Goal: Transaction & Acquisition: Purchase product/service

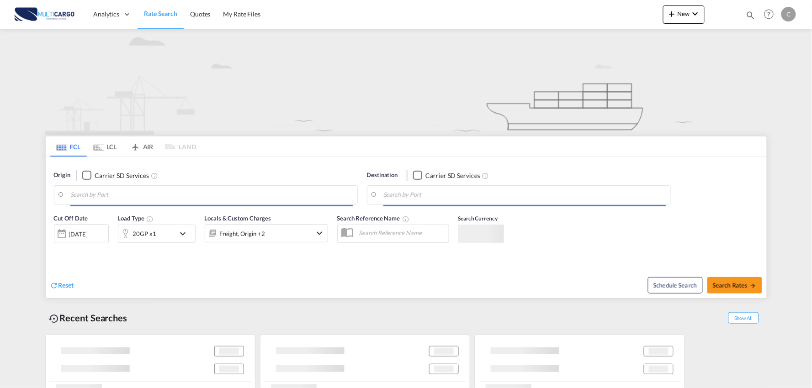
type input "Port of Qingdao, Qingdao, CNTAO"
type input "Leixoes, Leixoes, PTLEI"
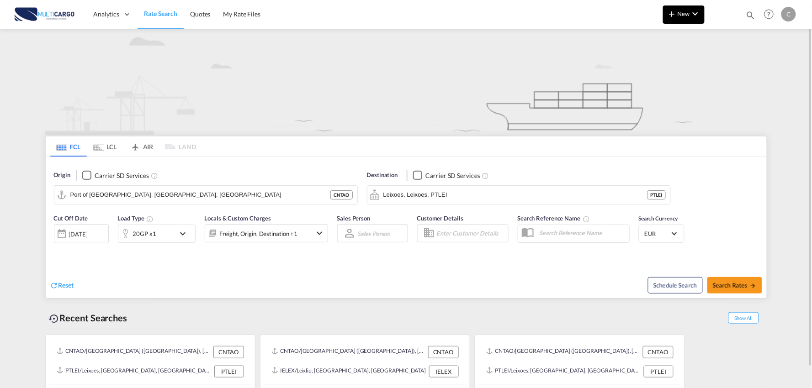
click at [687, 10] on span "New" at bounding box center [684, 13] width 34 height 7
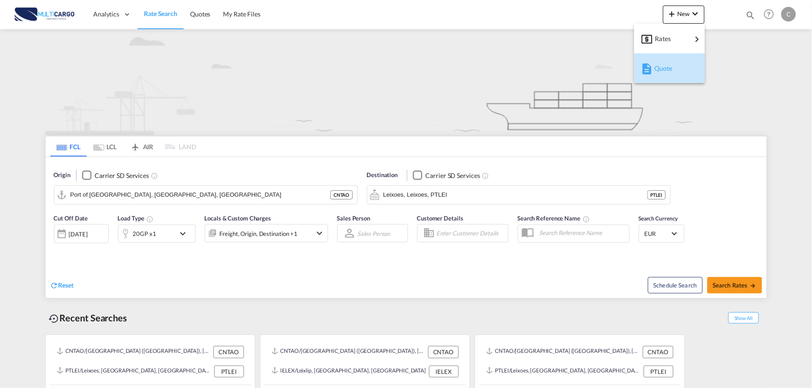
click at [664, 66] on span "Quote" at bounding box center [659, 68] width 10 height 18
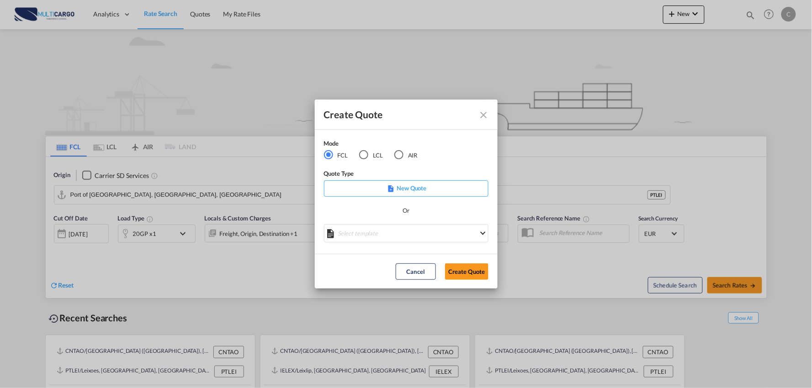
click at [367, 158] on div "LCL" at bounding box center [363, 154] width 9 height 9
click at [403, 230] on md-select "Select template TPS valid up to 31/12 [PERSON_NAME] | [DATE] [DATE] EXP_SP Gera…" at bounding box center [406, 233] width 165 height 18
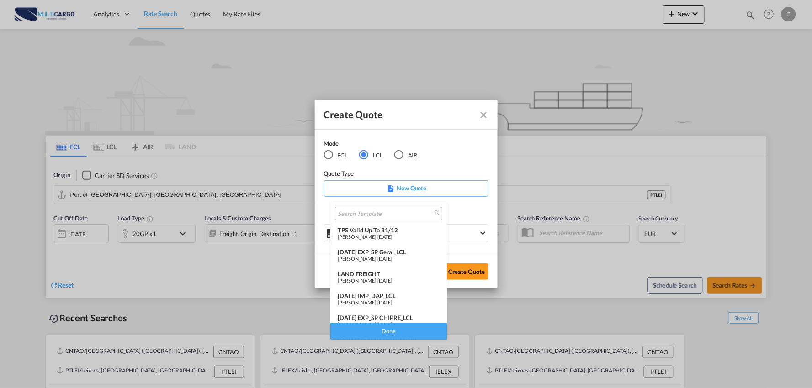
click at [392, 301] on span "[DATE]" at bounding box center [384, 303] width 15 height 6
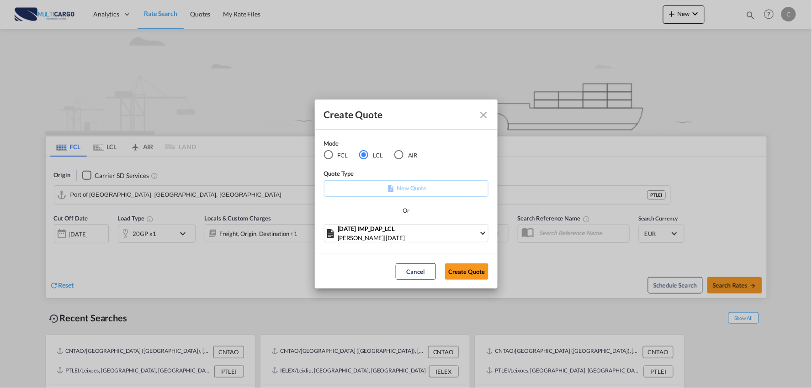
drag, startPoint x: 469, startPoint y: 268, endPoint x: 360, endPoint y: 301, distance: 113.5
click at [469, 268] on button "Create Quote" at bounding box center [466, 272] width 43 height 16
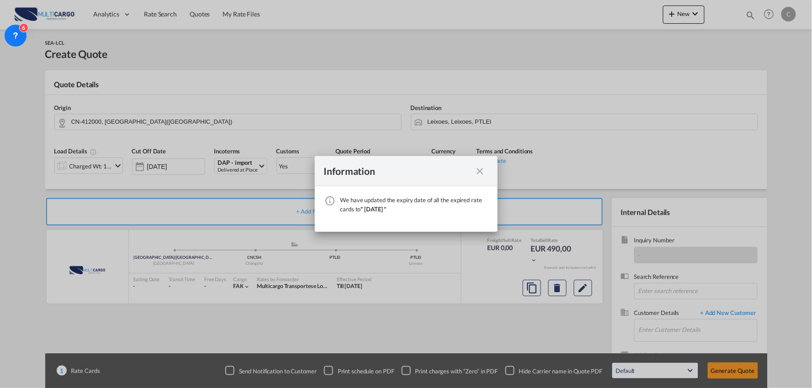
click at [484, 174] on md-icon "icon-close fg-AAA8AD cursor" at bounding box center [480, 171] width 11 height 11
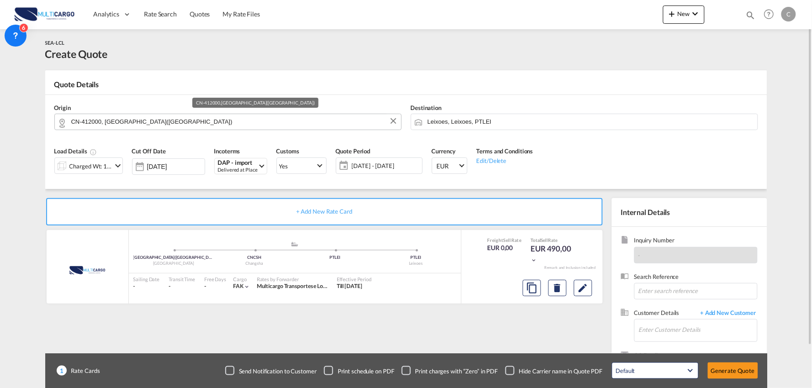
click at [147, 125] on input "CN-412000, ZHUZHOU(株洲市)" at bounding box center [233, 122] width 325 height 16
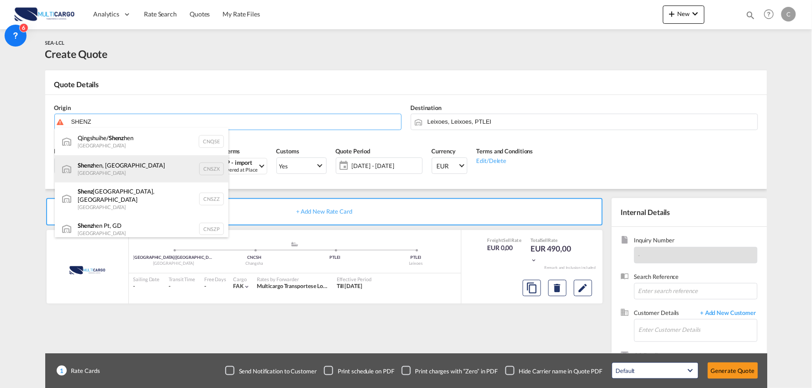
click at [104, 170] on div "Shenz hen, GD China CNSZX" at bounding box center [142, 168] width 174 height 27
type input "Shenzhen, GD, CNSZX"
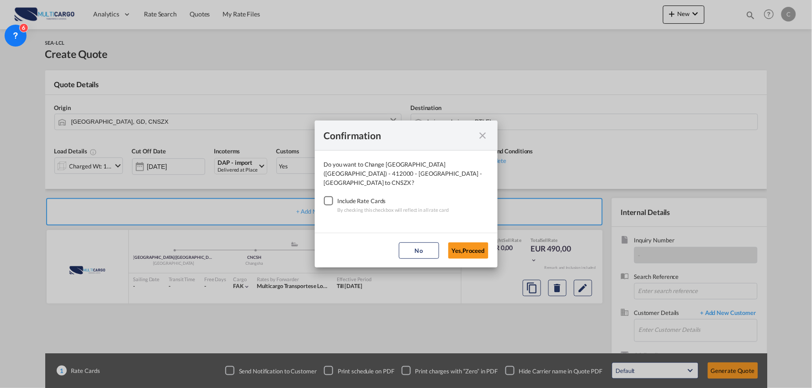
click at [326, 197] on div "Checkbox No Ink" at bounding box center [328, 201] width 9 height 9
click at [481, 252] on button "Yes,Proceed" at bounding box center [468, 251] width 40 height 16
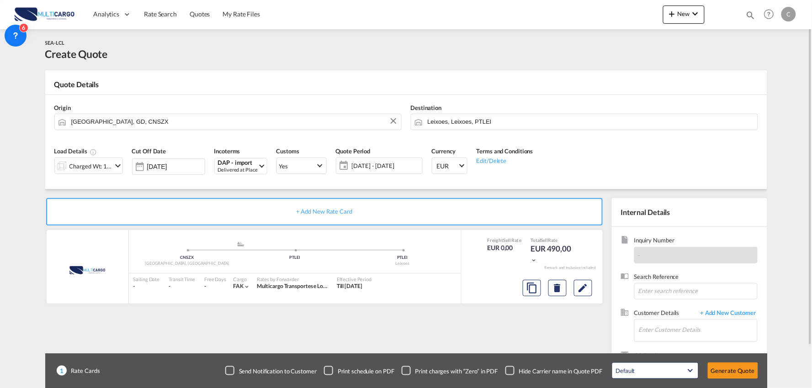
click at [85, 157] on md-input-container "Charged Wt: 1,00 W/M" at bounding box center [88, 165] width 69 height 18
click at [90, 161] on div "Charged Wt: 1,00 W/M" at bounding box center [84, 166] width 58 height 16
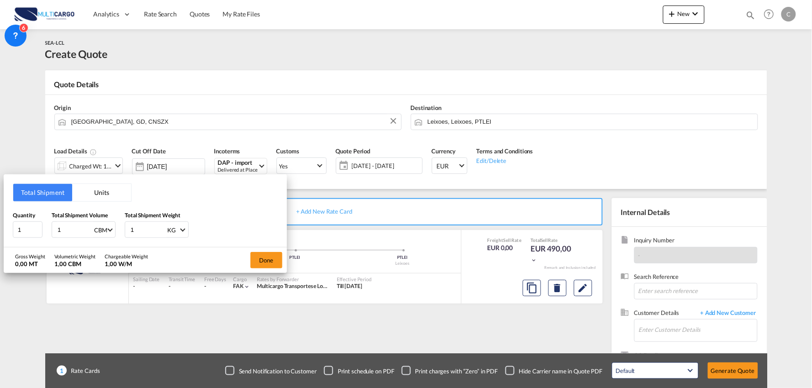
drag, startPoint x: 60, startPoint y: 231, endPoint x: 10, endPoint y: 237, distance: 50.6
click at [30, 234] on div "Quantity 1 Total Shipment Volume 1 CBM CBM CFT Total Shipment Weight 1 KG KG LB" at bounding box center [145, 224] width 265 height 27
type input "4"
type input "4.36"
drag, startPoint x: 21, startPoint y: 230, endPoint x: -11, endPoint y: 232, distance: 32.1
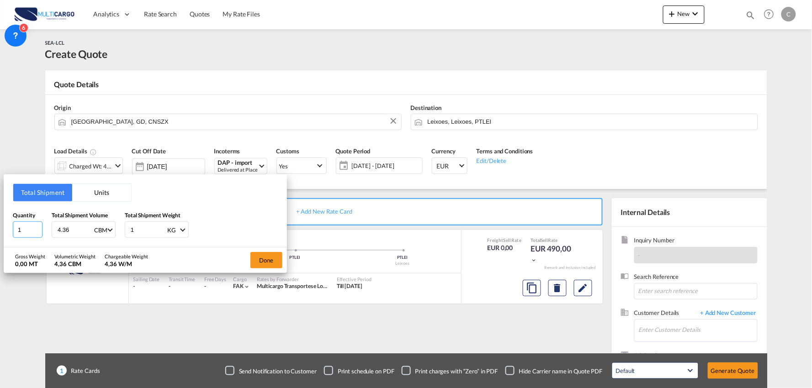
click at [0, 232] on html "Analytics Reports Dashboard Rate Search Quotes My Rate Files" at bounding box center [406, 194] width 812 height 388
type input "87"
drag, startPoint x: 135, startPoint y: 230, endPoint x: 107, endPoint y: 230, distance: 27.9
click at [107, 230] on div "Quantity 87 Total Shipment Volume 4.36 CBM CBM CFT Total Shipment Weight 1 KG K…" at bounding box center [145, 224] width 265 height 27
type input "2761"
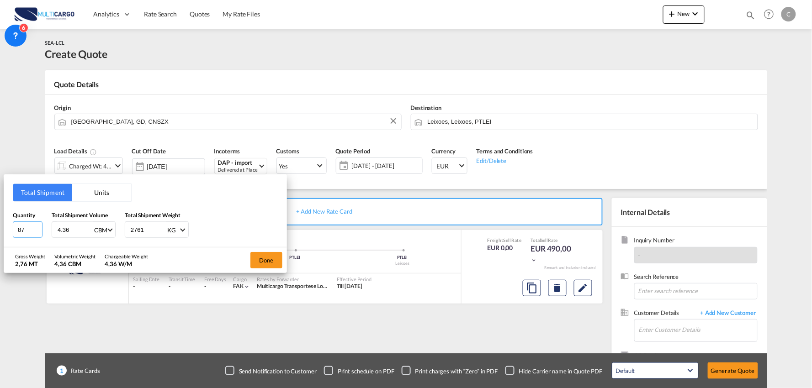
drag, startPoint x: 24, startPoint y: 231, endPoint x: 10, endPoint y: 232, distance: 14.2
click at [11, 232] on div "Total Shipment Units Quantity 87 Total Shipment Volume 4.36 CBM CBM CFT Total S…" at bounding box center [145, 211] width 283 height 73
type input "5"
click at [261, 255] on button "Done" at bounding box center [266, 260] width 32 height 16
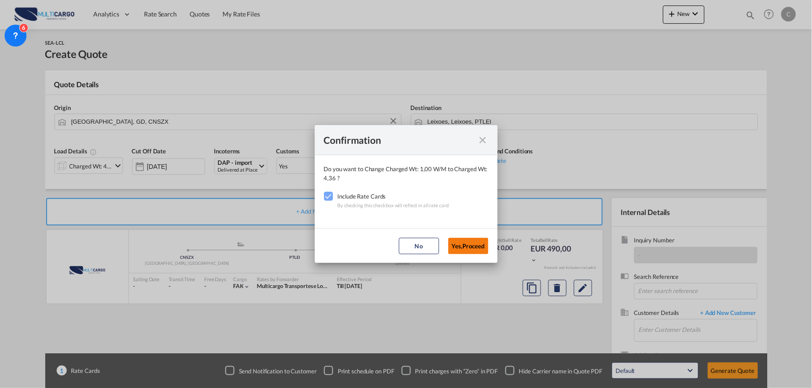
click at [466, 250] on button "Yes,Proceed" at bounding box center [468, 246] width 40 height 16
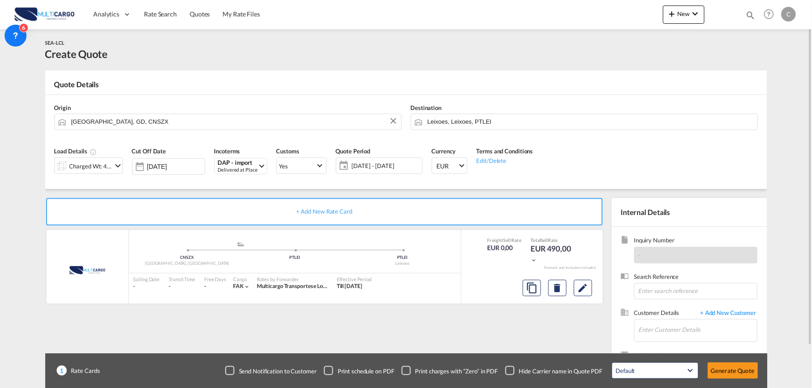
click at [509, 340] on div "+ Add New Rate Card MultiCargo added by you .a{fill:#aaa8ad;} .a{fill:#aaa8ad;}…" at bounding box center [326, 293] width 562 height 191
click at [732, 330] on input "Enter Customer Details" at bounding box center [698, 330] width 118 height 21
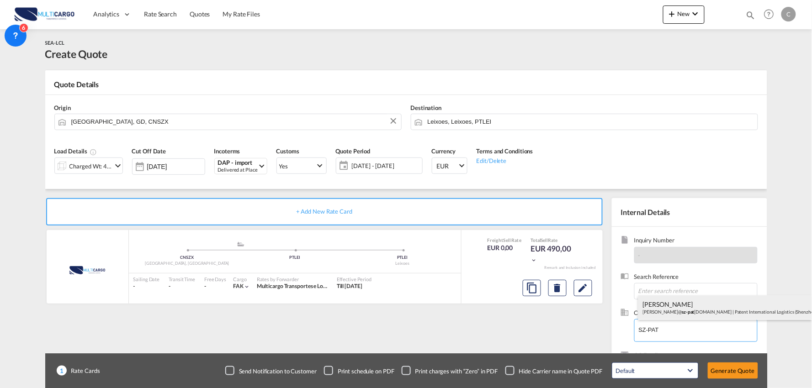
click at [686, 307] on div "Jun Guo harry@ sz-pat ent.com | Patent International Logistics (Shenzhen) Co.,L…" at bounding box center [725, 308] width 174 height 25
type input "Patent International Logistics (Shenzhen) Co.,Ltd, Jun Guo, harry@sz-patent.com"
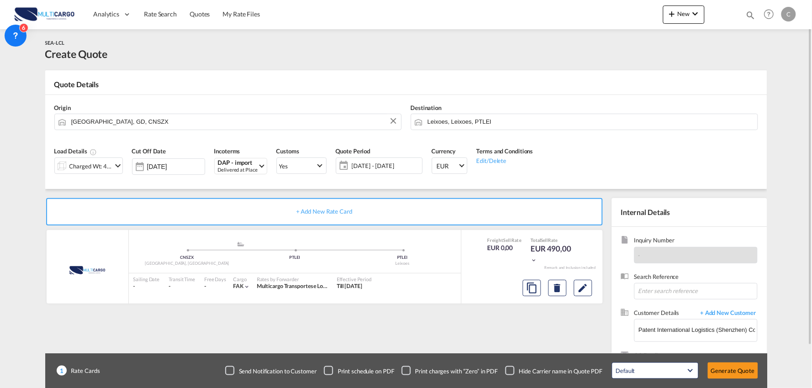
click at [512, 372] on div "Checkbox No Ink" at bounding box center [509, 371] width 9 height 9
click at [495, 340] on div "+ Add New Rate Card MultiCargo added by you .a{fill:#aaa8ad;} .a{fill:#aaa8ad;}…" at bounding box center [326, 293] width 562 height 191
click at [727, 368] on button "Generate Quote" at bounding box center [733, 371] width 50 height 16
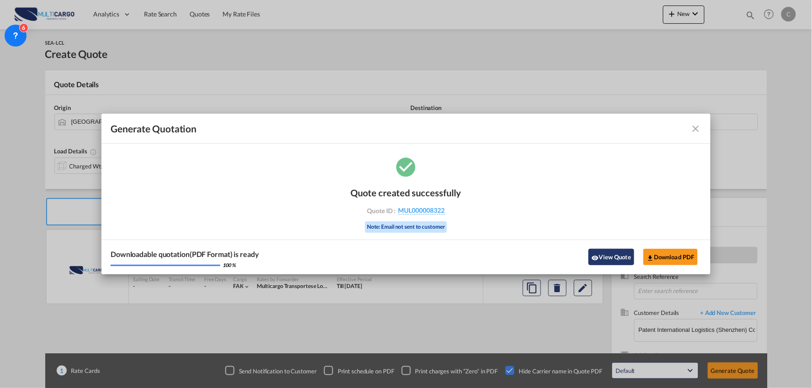
click at [590, 259] on button "View Quote" at bounding box center [612, 257] width 46 height 16
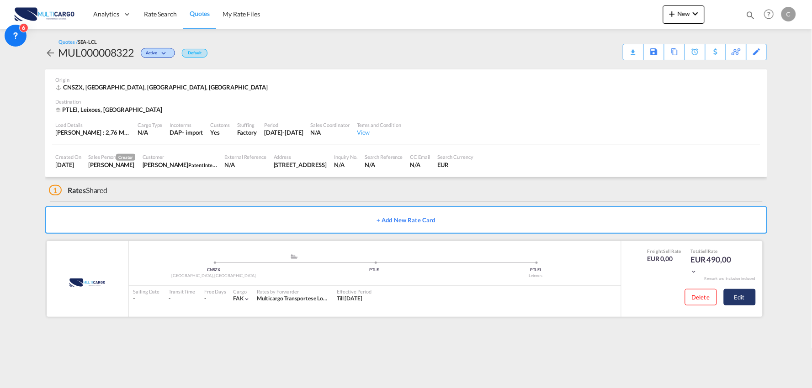
click at [742, 298] on button "Edit" at bounding box center [740, 297] width 32 height 16
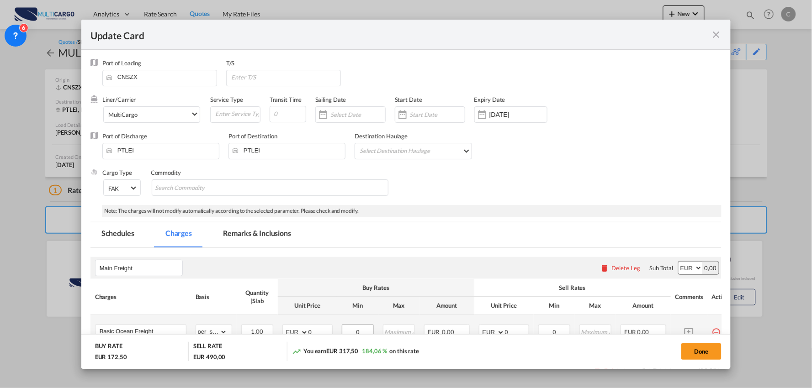
select select "per_shipment"
select select "per_bl"
select select "per_shipment"
select select "per_doc"
select select "per_shipment"
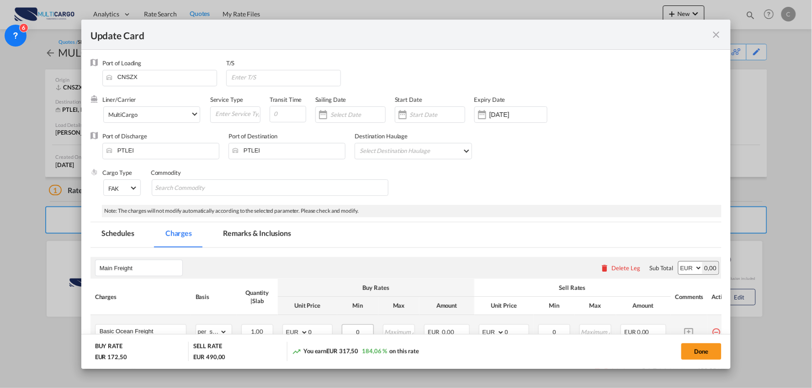
scroll to position [254, 0]
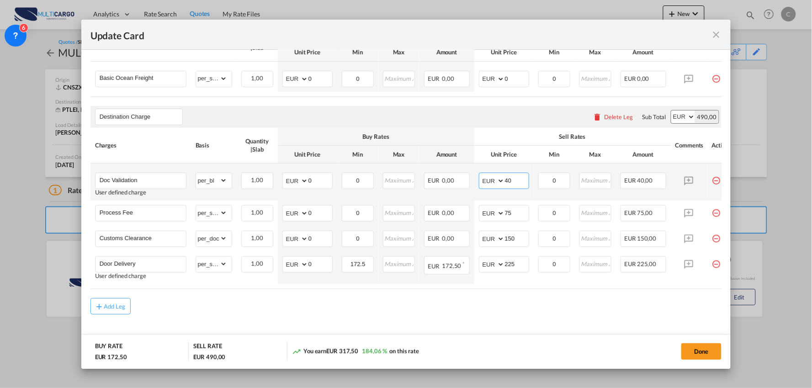
drag, startPoint x: 517, startPoint y: 186, endPoint x: 493, endPoint y: 188, distance: 24.7
click at [493, 188] on md-input-container "AED AFN ALL AMD ANG AOA ARS AUD AWG AZN BAM BBD BDT BGN BHD BIF BMD BND BOB BRL…" at bounding box center [504, 181] width 50 height 16
type input "50"
click at [354, 326] on md-content "Main Freight Please enter leg name Leg Name Already Exists Delete Leg Sub Total…" at bounding box center [406, 177] width 632 height 365
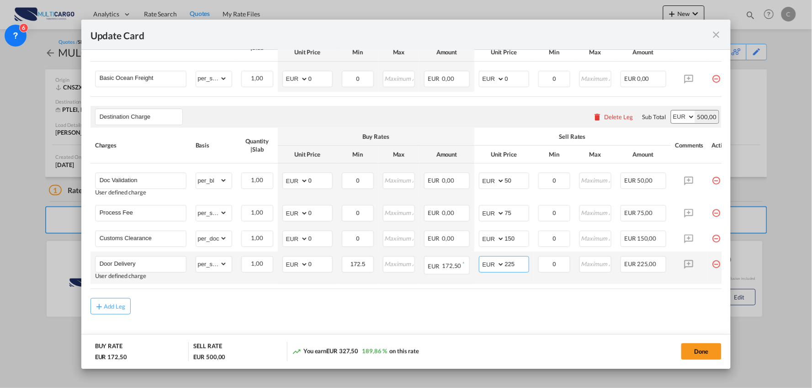
drag, startPoint x: 518, startPoint y: 266, endPoint x: 485, endPoint y: 267, distance: 32.9
click at [485, 267] on md-input-container "AED AFN ALL AMD ANG AOA ARS AUD AWG AZN BAM BBD BDT BGN BHD BIF BMD BND BOB BRL…" at bounding box center [504, 264] width 50 height 16
type input "150"
click at [435, 311] on div "Add Leg" at bounding box center [406, 306] width 632 height 16
drag, startPoint x: 319, startPoint y: 265, endPoint x: 293, endPoint y: 272, distance: 26.6
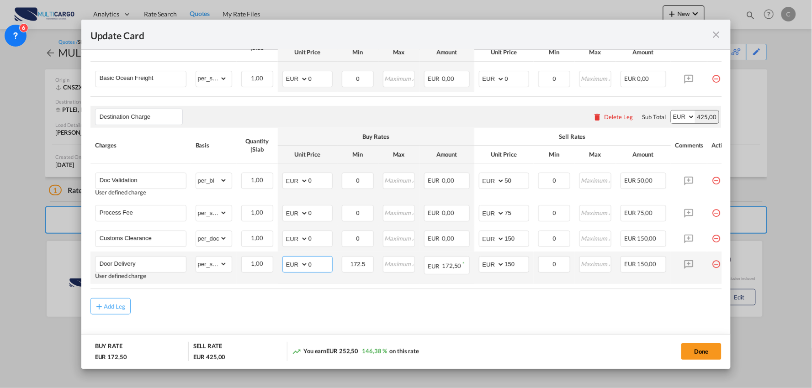
click at [288, 270] on md-input-container "AED AFN ALL AMD ANG AOA ARS AUD AWG AZN BAM BBD BDT BGN BHD BIF BMD BND BOB BRL…" at bounding box center [307, 264] width 50 height 16
type input "120"
click at [449, 326] on md-content "Main Freight Please enter leg name Leg Name Already Exists Delete Leg Sub Total…" at bounding box center [406, 177] width 632 height 365
click at [430, 313] on div "Add Leg" at bounding box center [406, 306] width 632 height 16
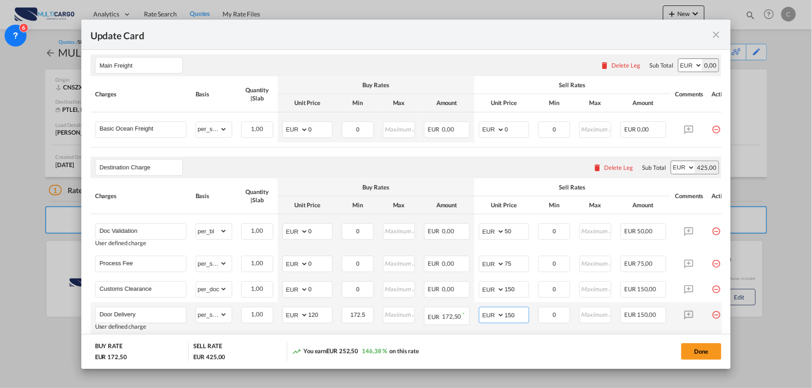
drag, startPoint x: 517, startPoint y: 320, endPoint x: 497, endPoint y: 320, distance: 20.1
click at [497, 320] on md-input-container "AED AFN ALL AMD ANG AOA ARS AUD AWG AZN BAM BBD BDT BGN BHD BIF BMD BND BOB BRL…" at bounding box center [504, 315] width 50 height 16
type input "160"
click at [716, 354] on button "Done" at bounding box center [701, 352] width 40 height 16
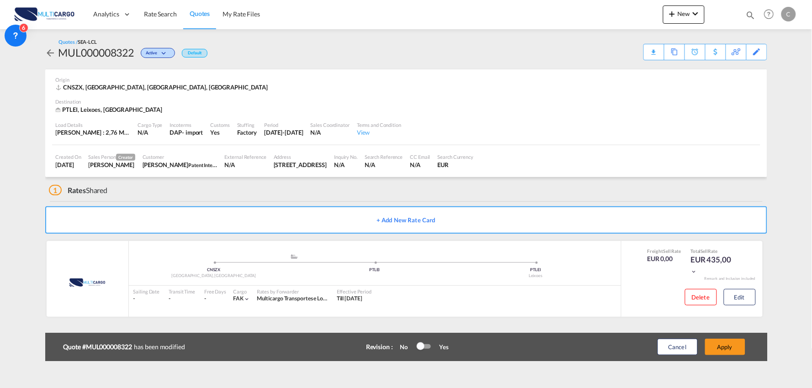
click at [728, 349] on button "Apply" at bounding box center [725, 347] width 40 height 16
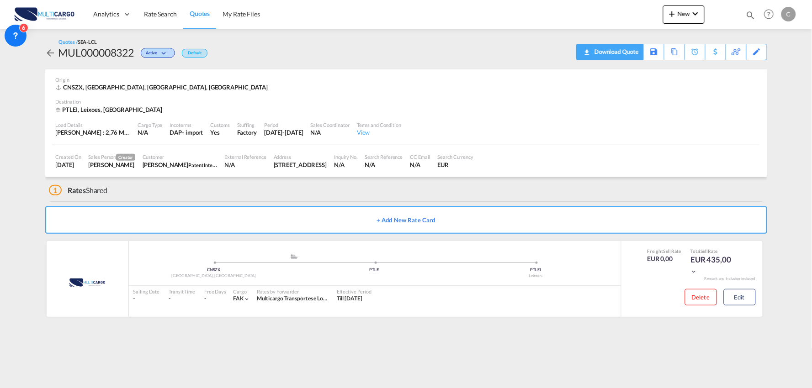
click at [625, 52] on div "Download Quote" at bounding box center [615, 51] width 47 height 15
click at [682, 8] on button "New" at bounding box center [684, 14] width 42 height 18
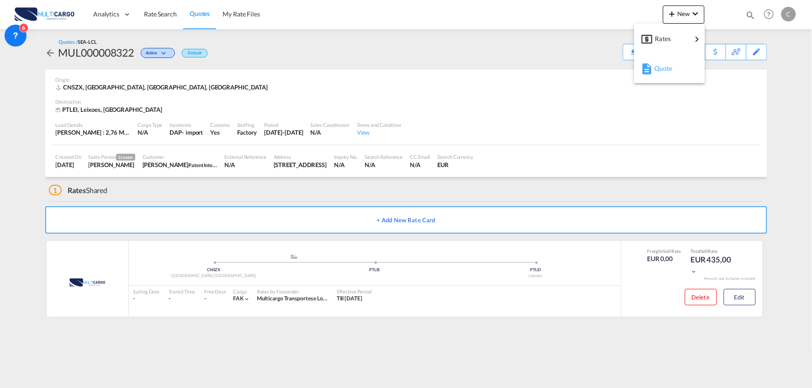
click at [662, 72] on span "Quote" at bounding box center [659, 68] width 10 height 18
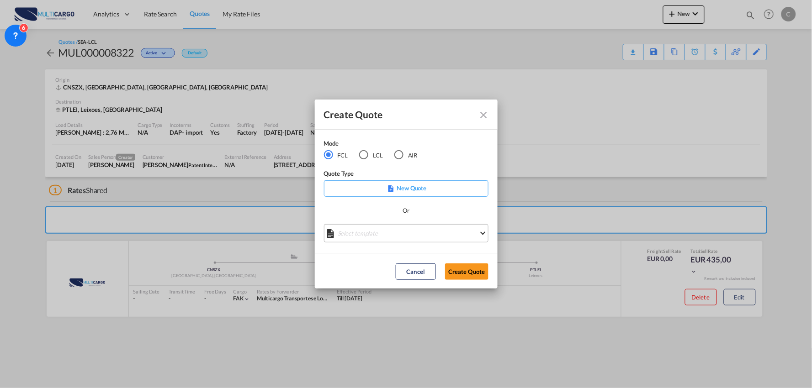
drag, startPoint x: 391, startPoint y: 239, endPoint x: 412, endPoint y: 239, distance: 21.0
click at [391, 239] on md-select "Select template 25/11/24 IMP_EXW_FCL Patricia Barroso | 25 Nov 2024 25/11/24 IM…" at bounding box center [406, 233] width 165 height 18
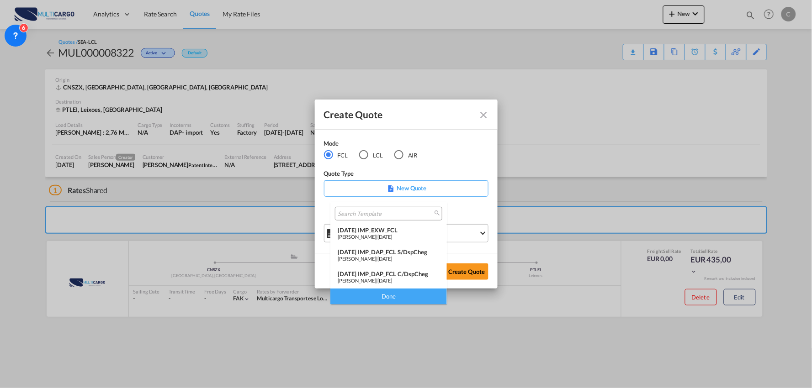
click at [409, 273] on div "[DATE] IMP_DAP_FCL C/DspCheg" at bounding box center [389, 274] width 102 height 7
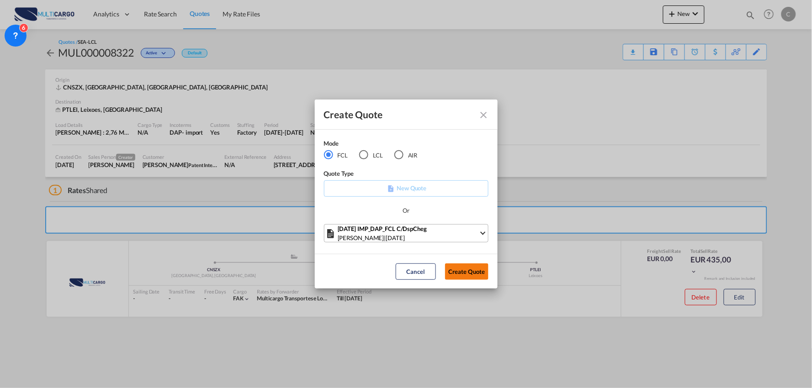
click at [472, 275] on button "Create Quote" at bounding box center [466, 272] width 43 height 16
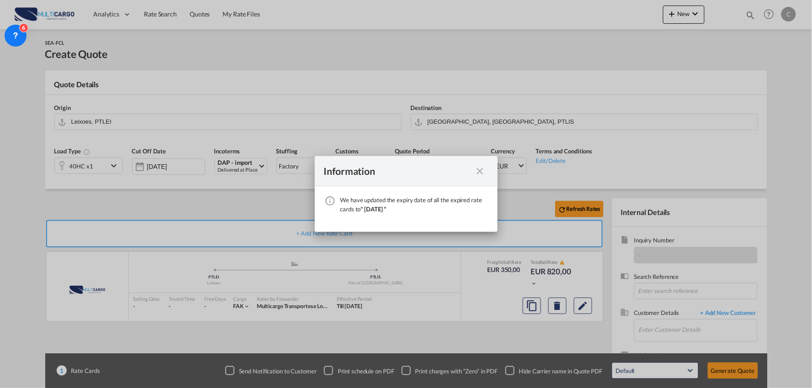
click at [482, 171] on md-icon "icon-close fg-AAA8AD cursor" at bounding box center [480, 171] width 11 height 11
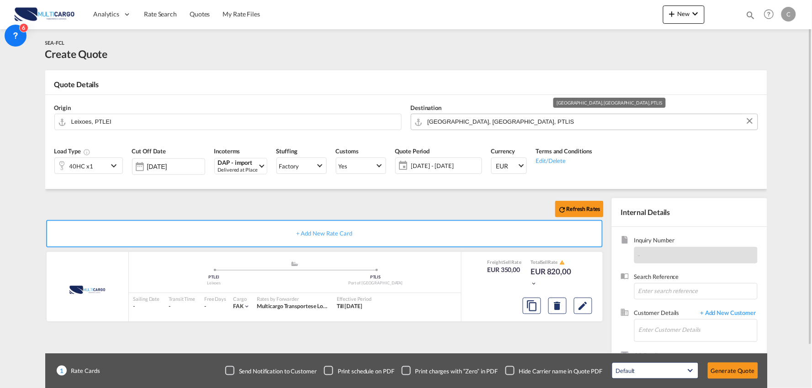
click at [451, 120] on input "Port of Lisbon, Lisbon, PTLIS" at bounding box center [590, 122] width 325 height 16
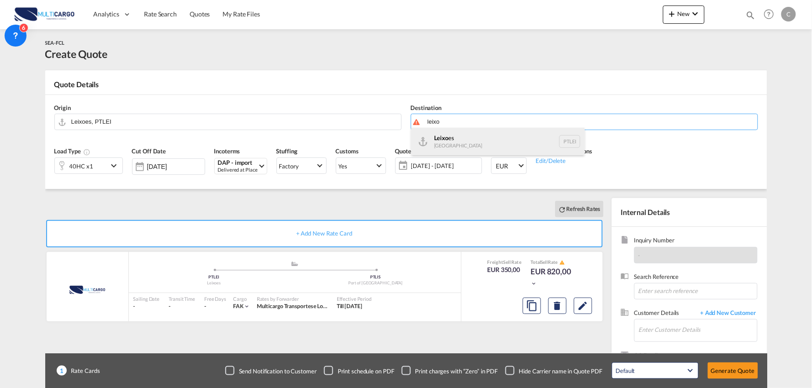
click at [455, 133] on div "Leixo es Portugal PTLEI" at bounding box center [498, 141] width 174 height 27
type input "Leixoes, PTLEI"
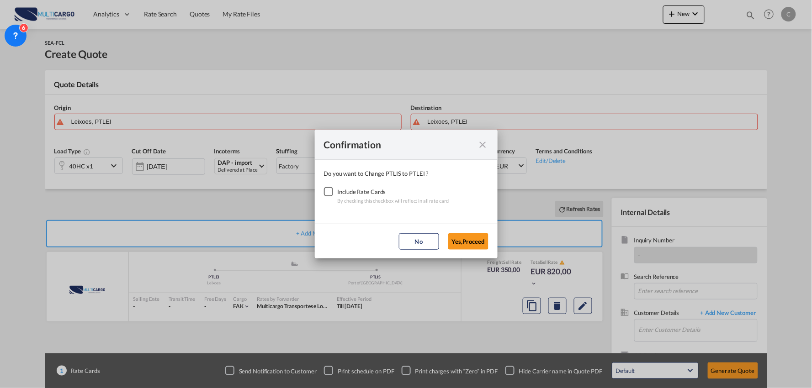
click at [330, 192] on div "Checkbox No Ink" at bounding box center [328, 191] width 9 height 9
click at [468, 240] on button "Yes,Proceed" at bounding box center [468, 242] width 40 height 16
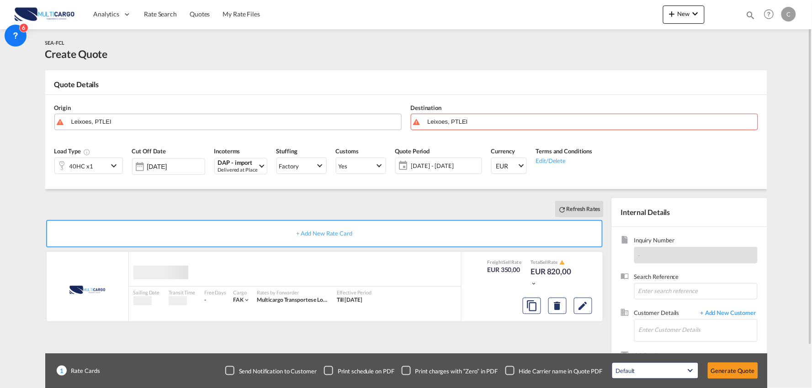
click at [116, 117] on input "Leixoes, PTLEI" at bounding box center [233, 122] width 325 height 16
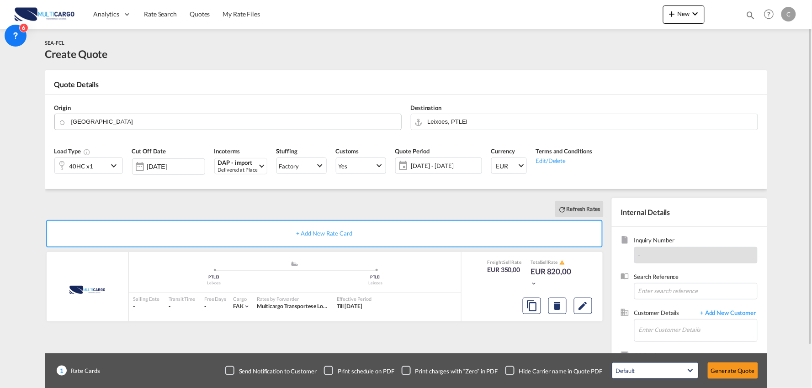
click at [104, 126] on body "Analytics Reports Dashboard Rate Search Quotes My Rate Files Analytics" at bounding box center [406, 194] width 812 height 388
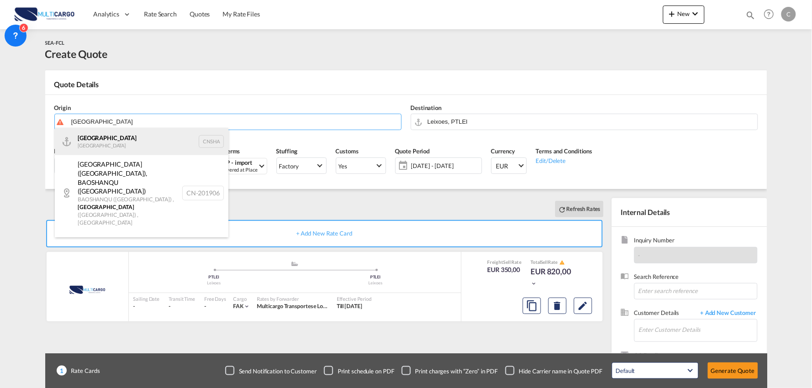
click at [99, 141] on div "Shanghai China CNSHA" at bounding box center [142, 141] width 174 height 27
type input "Shanghai, CNSHA"
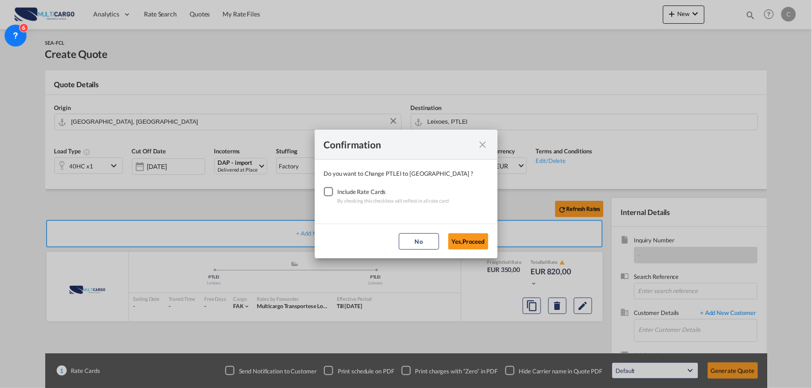
drag, startPoint x: 329, startPoint y: 192, endPoint x: 357, endPoint y: 200, distance: 28.9
click at [329, 193] on div "Checkbox No Ink" at bounding box center [328, 191] width 9 height 9
click at [496, 246] on md-dialog-actions "No Yes,Proceed" at bounding box center [406, 241] width 183 height 35
drag, startPoint x: 465, startPoint y: 240, endPoint x: 425, endPoint y: 234, distance: 40.2
click at [464, 240] on button "Yes,Proceed" at bounding box center [468, 242] width 40 height 16
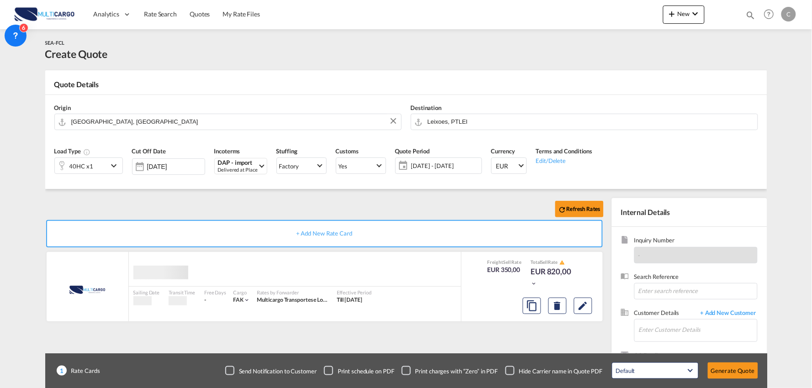
click at [244, 221] on div "Confirmation Do you want to Change PTLEI to CNSHA ? Include Rate Cards By check…" at bounding box center [406, 194] width 812 height 388
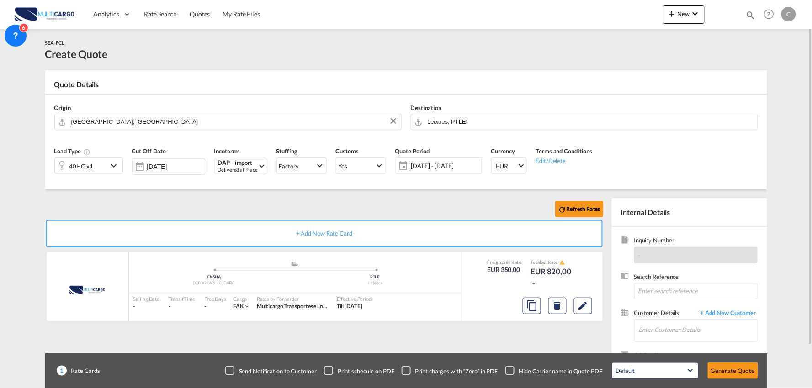
click at [510, 376] on div "Checkbox No Ink" at bounding box center [509, 371] width 9 height 9
click at [715, 332] on input "Enter Customer Details" at bounding box center [698, 330] width 118 height 21
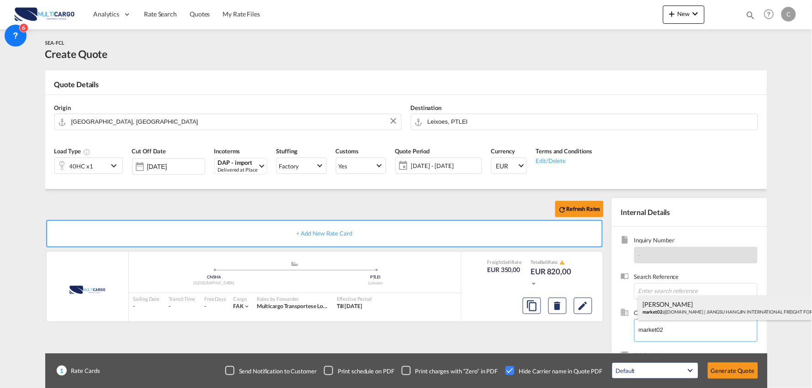
click at [675, 308] on div "Keely Keely market02 @jshj-logistics.com | JIANGSU HANGJIN INTERNATIONAL FREIGH…" at bounding box center [725, 308] width 174 height 25
type input "JIANGSU HANGJIN INTERNATIONAL FREIGHT FORWARDING CO., LTD., Keely Keely, market…"
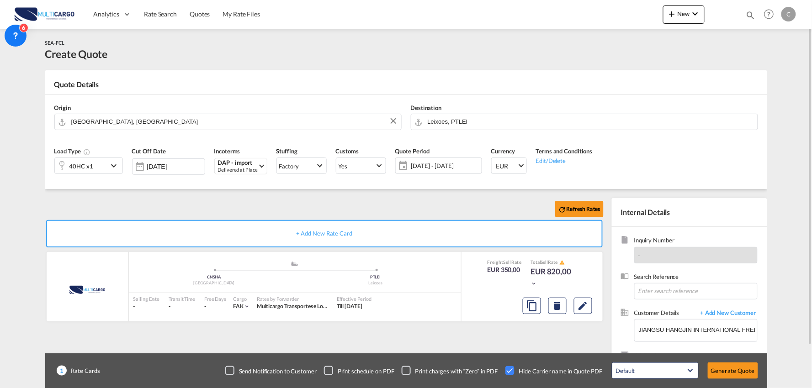
drag, startPoint x: 533, startPoint y: 334, endPoint x: 538, endPoint y: 336, distance: 5.8
click at [538, 336] on div "Refresh Rates + Add New Rate Card MultiCargo added by you .a{fill:#aaa8ad;} .a{…" at bounding box center [326, 293] width 562 height 191
click at [738, 367] on button "Generate Quote" at bounding box center [733, 371] width 50 height 16
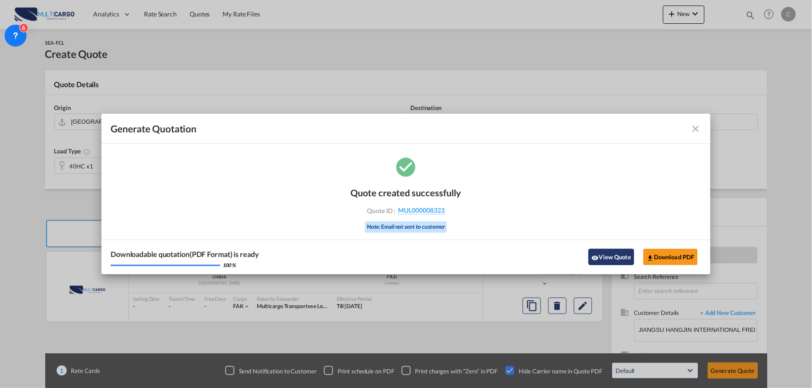
click at [606, 253] on button "View Quote" at bounding box center [612, 257] width 46 height 16
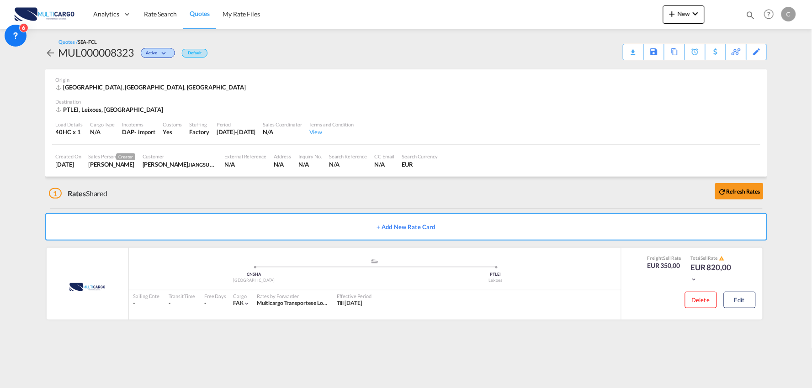
click at [277, 200] on div "1 Rates Shared Refresh Rates" at bounding box center [408, 191] width 718 height 29
click at [275, 197] on div "1 Rates Shared Refresh Rates" at bounding box center [408, 191] width 718 height 29
click at [313, 200] on div "1 Rates Shared Refresh Rates" at bounding box center [408, 191] width 718 height 29
click at [277, 188] on div "1 Rates Shared Refresh Rates" at bounding box center [408, 191] width 718 height 29
click at [253, 200] on div "1 Rates Shared Refresh Rates" at bounding box center [408, 191] width 718 height 29
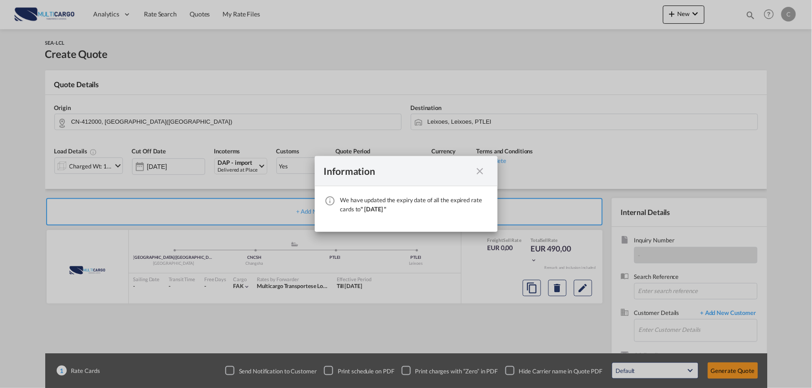
click at [483, 167] on md-icon "icon-close fg-AAA8AD cursor" at bounding box center [480, 171] width 11 height 11
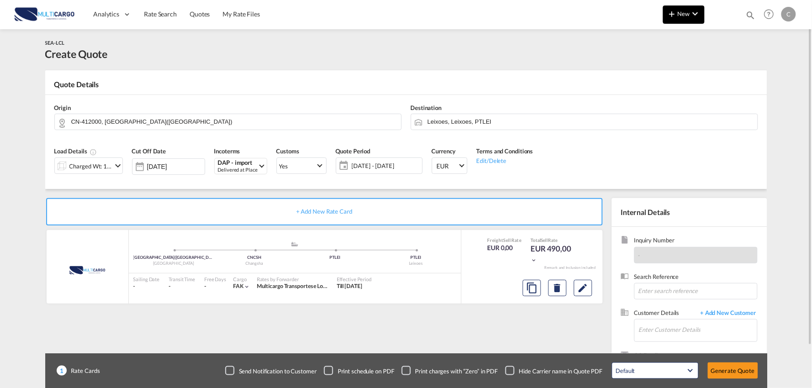
click at [675, 19] on button "New" at bounding box center [684, 14] width 42 height 18
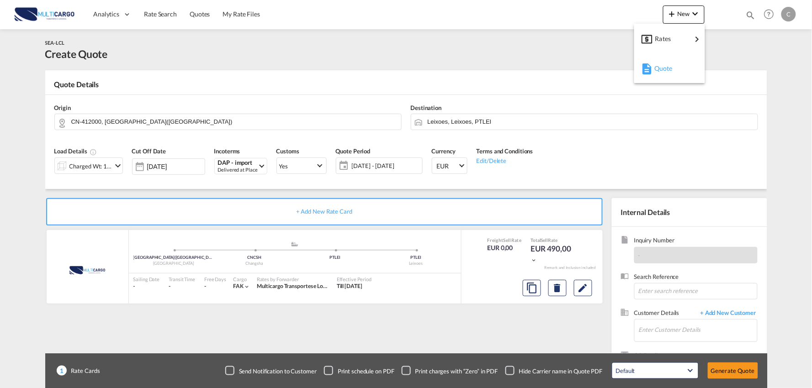
click at [656, 71] on span "Quote" at bounding box center [659, 68] width 10 height 18
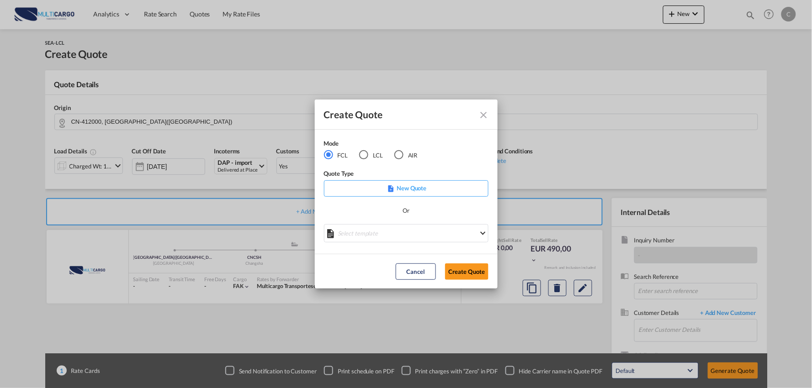
click at [394, 158] on div "AIR" at bounding box center [398, 154] width 9 height 9
click at [362, 157] on div "LCL" at bounding box center [363, 154] width 9 height 9
click at [428, 232] on md-select "Select template TPS valid up to 31/12 [PERSON_NAME] | [DATE] [DATE] EXP_SP Gera…" at bounding box center [406, 233] width 165 height 18
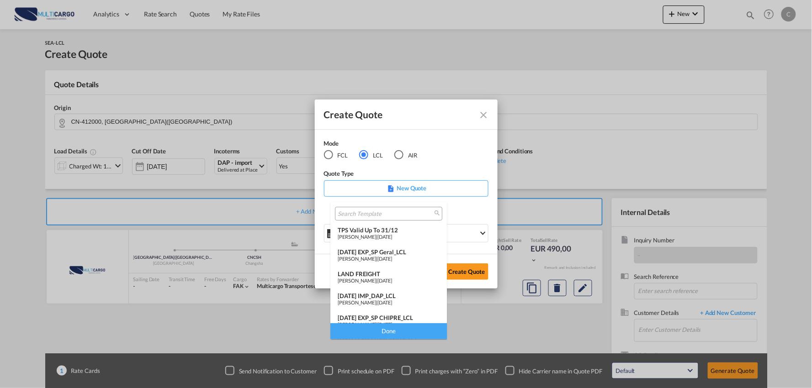
click at [392, 300] on span "[DATE]" at bounding box center [384, 303] width 15 height 6
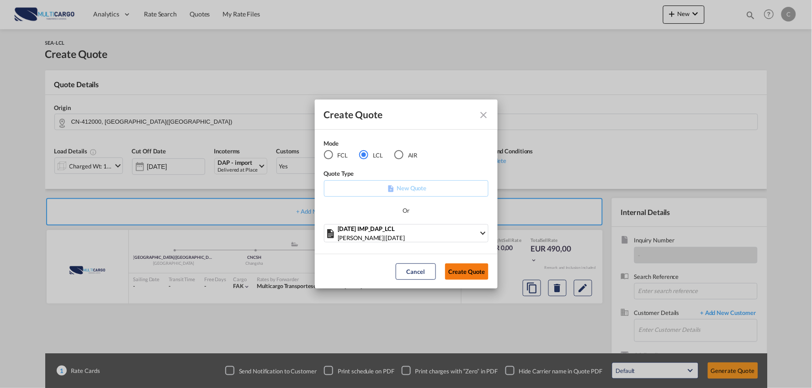
click at [465, 272] on button "Create Quote" at bounding box center [466, 272] width 43 height 16
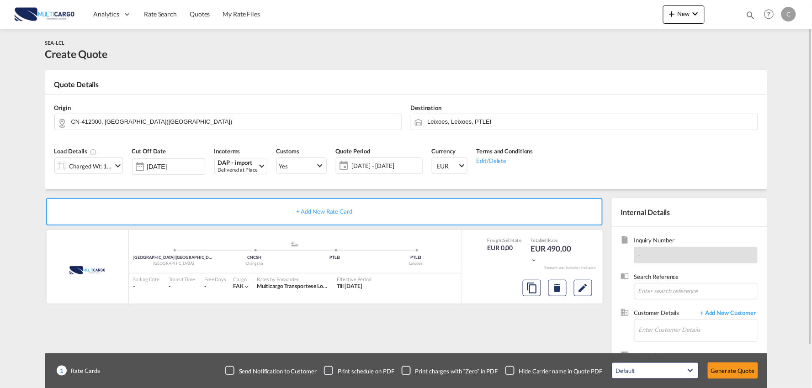
click at [510, 372] on div "Checkbox No Ink" at bounding box center [509, 371] width 9 height 9
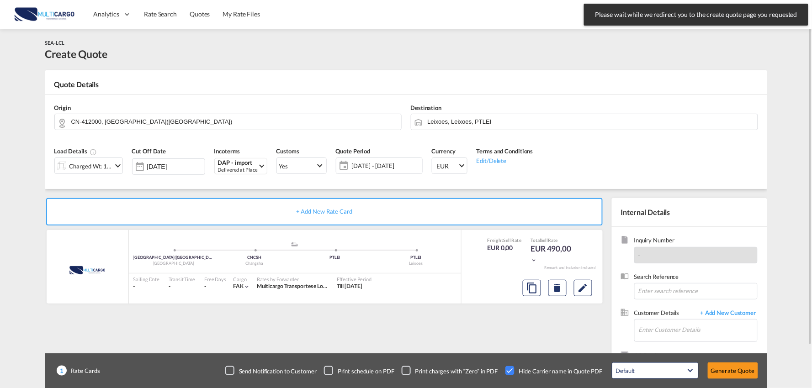
click at [474, 341] on div "+ Add New Rate Card MultiCargo added by you ZHUZHOU(株洲市) - 412000 - HUNAN - Chi…" at bounding box center [326, 293] width 562 height 191
click at [460, 121] on input "Leixoes, Leixoes, PTLEI" at bounding box center [590, 122] width 325 height 16
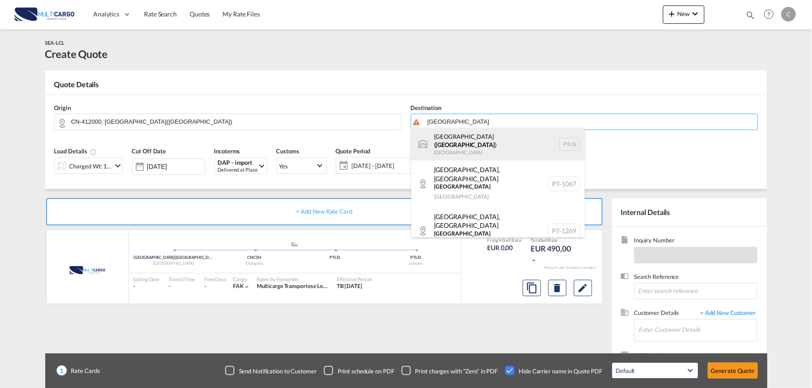
click at [455, 144] on div "[GEOGRAPHIC_DATA] ( [GEOGRAPHIC_DATA] ) [GEOGRAPHIC_DATA] PTLIS" at bounding box center [498, 144] width 174 height 33
type input "[GEOGRAPHIC_DATA] ([GEOGRAPHIC_DATA]), PTLIS"
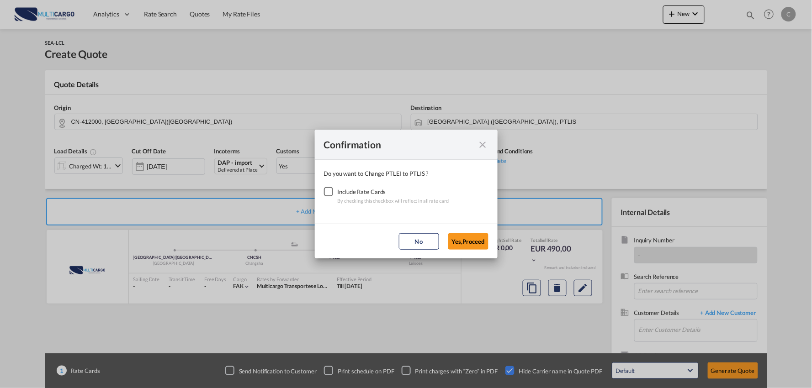
click at [332, 193] on div "Checkbox No Ink" at bounding box center [328, 191] width 9 height 9
click at [471, 248] on button "Yes,Proceed" at bounding box center [468, 242] width 40 height 16
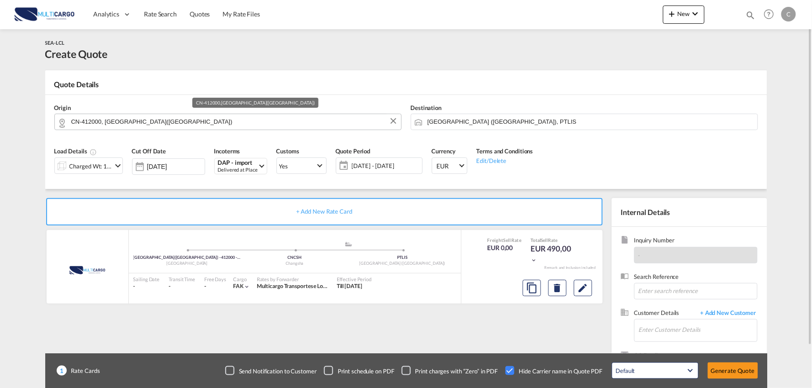
click at [122, 121] on input "CN-412000, ZHUZHOU(株洲市)" at bounding box center [233, 122] width 325 height 16
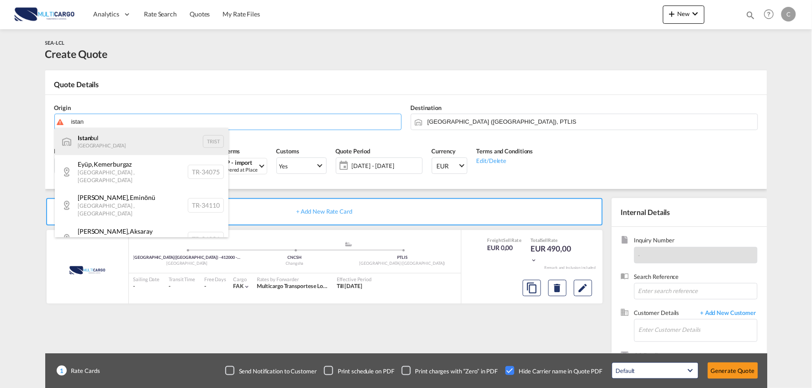
click at [106, 143] on div "Istan bul Turkey TRIST" at bounding box center [142, 141] width 174 height 27
type input "[GEOGRAPHIC_DATA], TRIST"
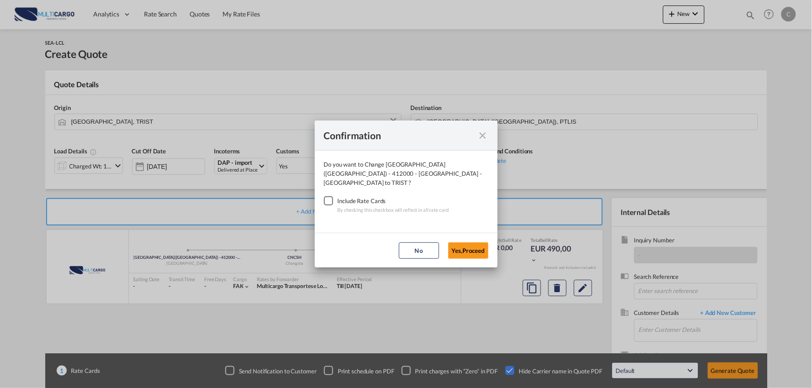
click at [330, 198] on div "Checkbox No Ink" at bounding box center [328, 201] width 9 height 9
click at [467, 243] on button "Yes,Proceed" at bounding box center [468, 251] width 40 height 16
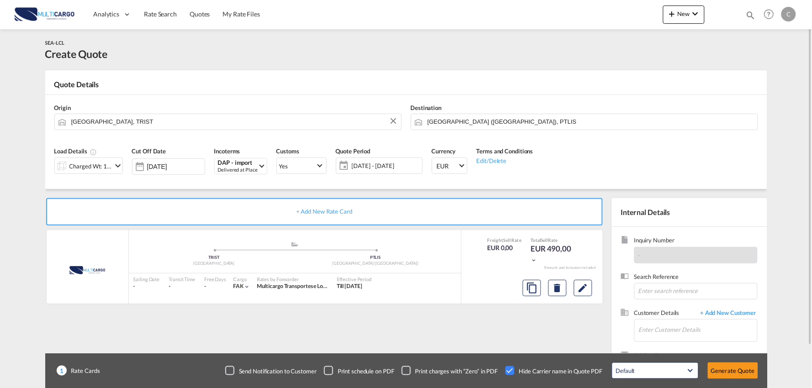
click at [99, 174] on div "Charged Wt: 1,00 W/M" at bounding box center [84, 166] width 58 height 16
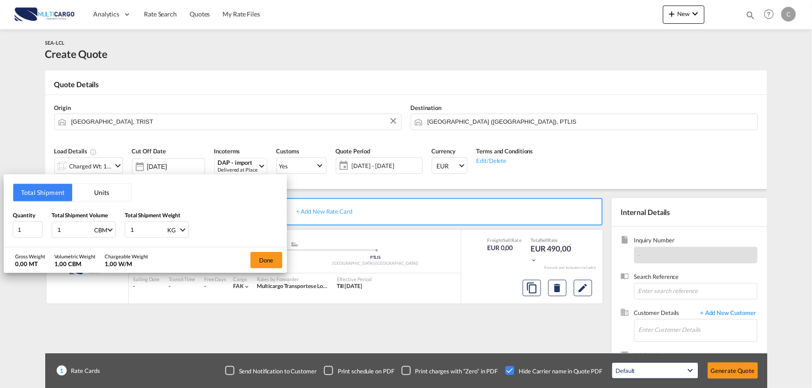
drag, startPoint x: 143, startPoint y: 228, endPoint x: 110, endPoint y: 230, distance: 33.5
click at [110, 230] on div "Quantity 1 Total Shipment Volume 1 CBM CBM CFT Total Shipment Weight 1 KG KG LB" at bounding box center [145, 224] width 265 height 27
type input "40"
drag, startPoint x: 12, startPoint y: 226, endPoint x: 2, endPoint y: 226, distance: 10.1
click at [2, 226] on div "Total Shipment Units Quantity 1 Total Shipment Volume 1 CBM CBM CFT Total Shipm…" at bounding box center [406, 194] width 812 height 388
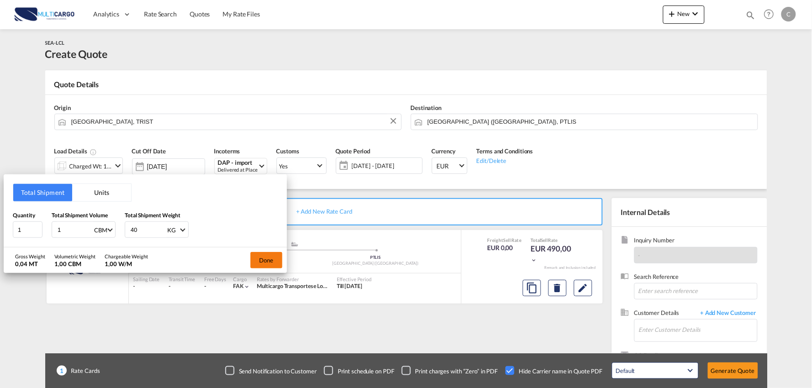
drag, startPoint x: 256, startPoint y: 261, endPoint x: 261, endPoint y: 262, distance: 5.7
click at [261, 262] on button "Done" at bounding box center [266, 260] width 32 height 16
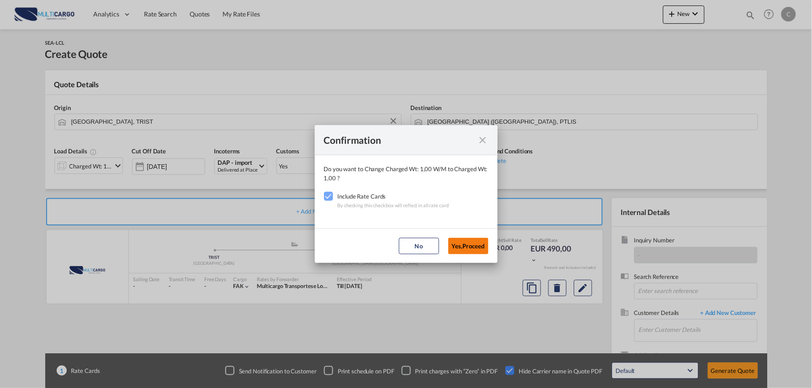
click at [457, 246] on button "Yes,Proceed" at bounding box center [468, 246] width 40 height 16
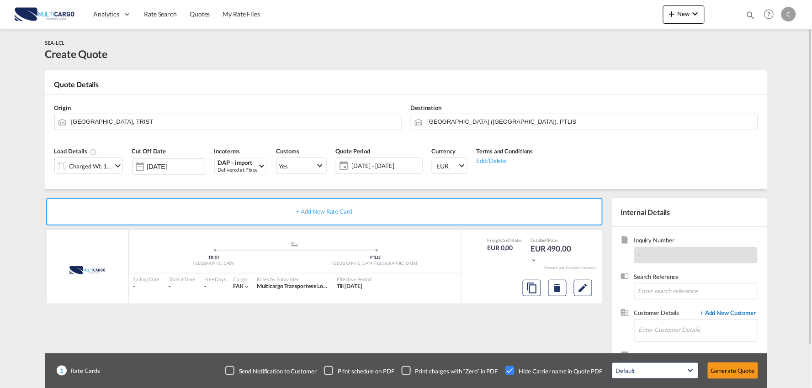
click at [721, 314] on span "+ Add New Customer" at bounding box center [727, 314] width 62 height 11
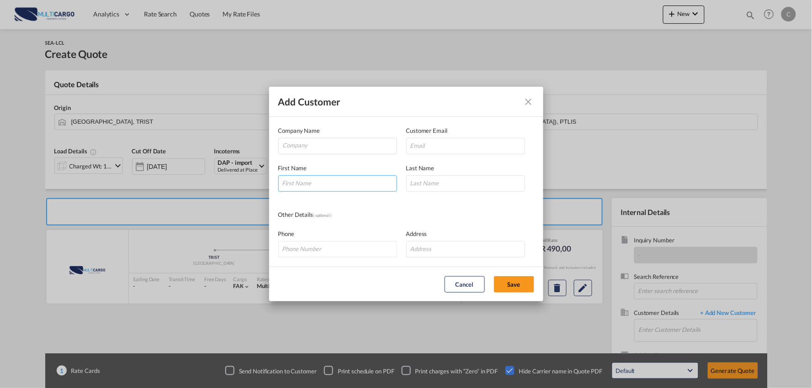
click at [322, 179] on input "Add Customer Company ..." at bounding box center [337, 183] width 119 height 16
type input "Ricardo"
type input "Fragoso"
click at [317, 147] on input "Company" at bounding box center [340, 145] width 114 height 14
paste input "Herdade [PERSON_NAME]"
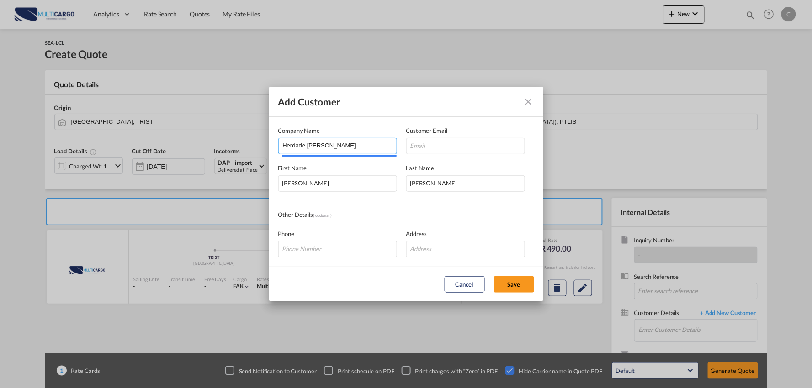
type input "Herdade [PERSON_NAME]"
click at [491, 150] on input "Herdade da Bica - Ricardo Fragoso <rfragoso@herdadedabica.com>" at bounding box center [465, 146] width 119 height 16
drag, startPoint x: 503, startPoint y: 145, endPoint x: 139, endPoint y: 135, distance: 363.9
click at [140, 136] on div "Add Customer Company Name Herdade da Bica Customer Email Herdade da Bica - Rica…" at bounding box center [406, 194] width 812 height 388
click at [512, 147] on input "rfragoso@herdadedabica.com>" at bounding box center [465, 146] width 119 height 16
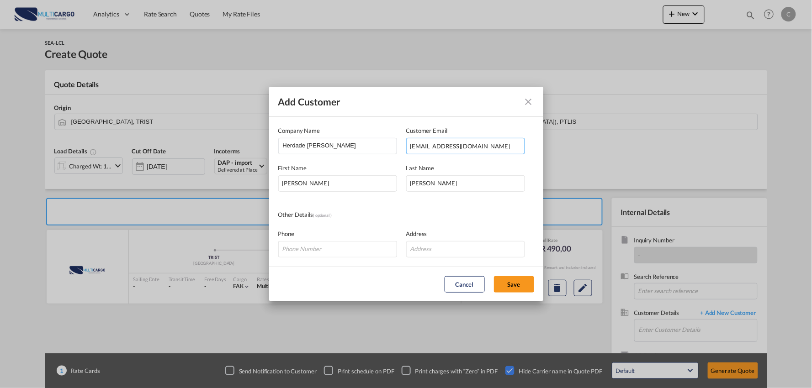
type input "[EMAIL_ADDRESS][DOMAIN_NAME]"
click at [379, 231] on div "Phone" at bounding box center [342, 243] width 128 height 28
click at [329, 208] on md-dialog-content "Company Name Herdade da Bica Customer Email rfragoso@herdadedabica.com First Na…" at bounding box center [406, 192] width 274 height 150
click at [445, 252] on input "Add Customer Company ..." at bounding box center [465, 249] width 119 height 16
paste input "Estrada das Amoreiras - Herdade [PERSON_NAME] 7830 - 299 [PERSON_NAME] - [GEOGR…"
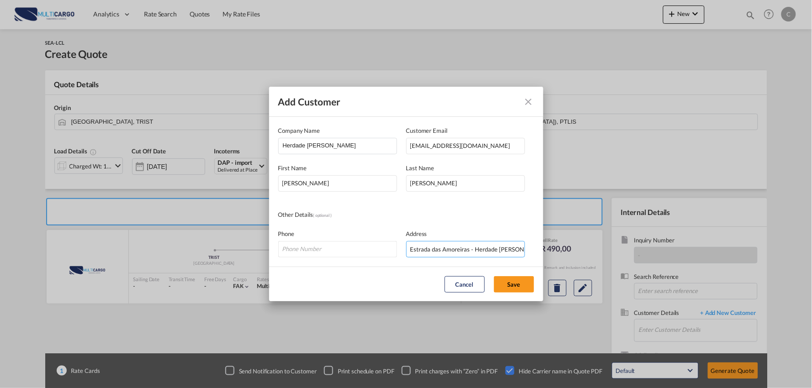
scroll to position [0, 64]
type input "Estrada das Amoreiras - Herdade [PERSON_NAME] 7830 - 299 [PERSON_NAME] - [GEOGR…"
click at [524, 282] on button "Save" at bounding box center [514, 284] width 40 height 16
type input "Herdade [PERSON_NAME], [PERSON_NAME], [EMAIL_ADDRESS][DOMAIN_NAME]"
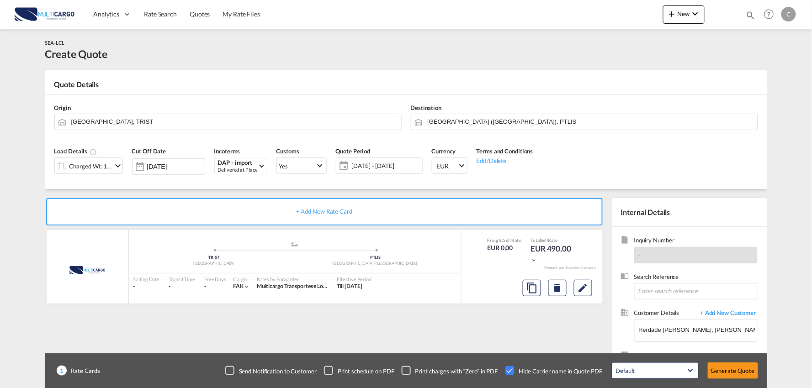
click at [502, 318] on div "+ Add New Rate Card MultiCargo added by you .a{fill:#aaa8ad;} .a{fill:#aaa8ad;}…" at bounding box center [326, 293] width 562 height 191
click at [466, 327] on div "+ Add New Rate Card MultiCargo added by you .a{fill:#aaa8ad;} .a{fill:#aaa8ad;}…" at bounding box center [326, 293] width 562 height 191
click at [731, 375] on button "Generate Quote" at bounding box center [733, 371] width 50 height 16
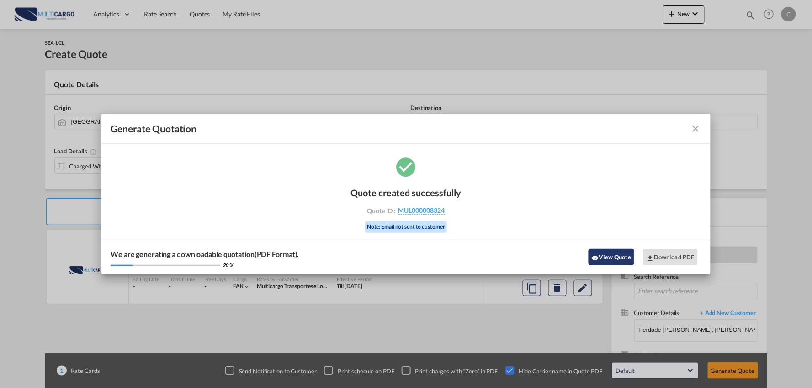
click at [611, 258] on button "View Quote" at bounding box center [612, 257] width 46 height 16
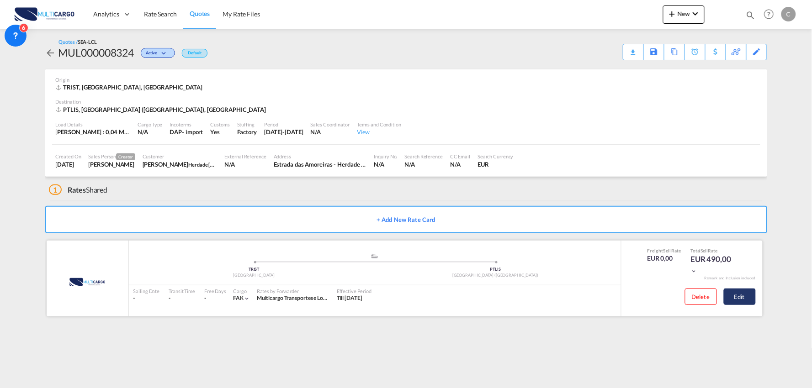
click at [748, 304] on button "Edit" at bounding box center [740, 297] width 32 height 16
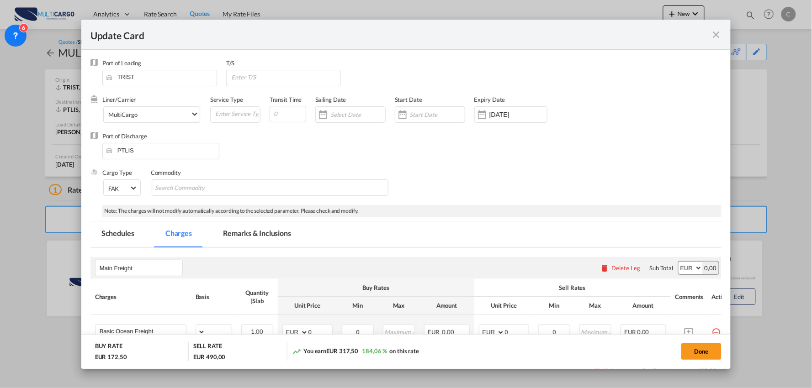
select select "per_shipment"
select select "per_bl"
select select "per_shipment"
select select "per_doc"
select select "per_shipment"
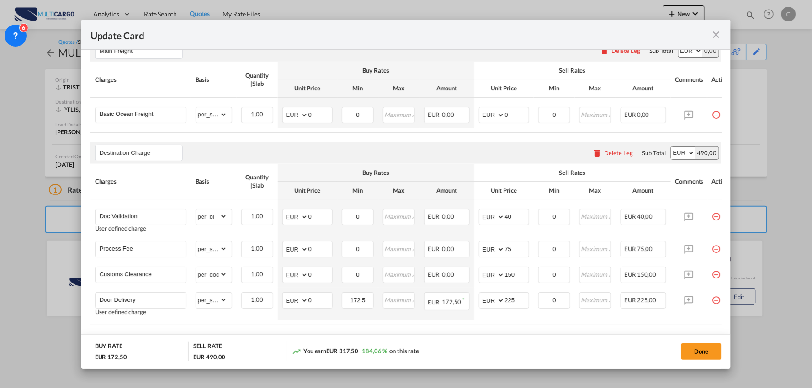
scroll to position [203, 0]
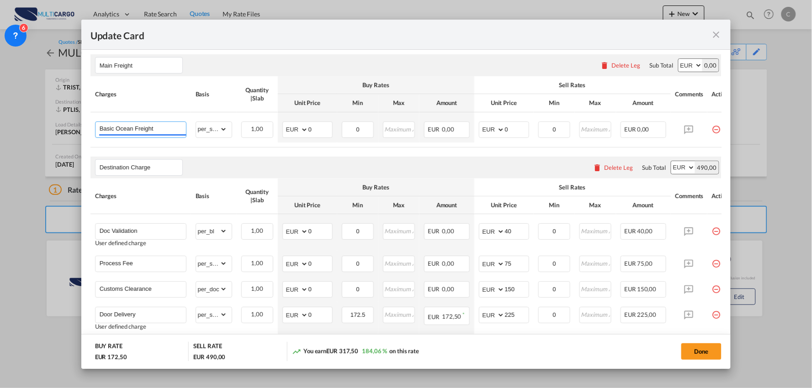
drag, startPoint x: 156, startPoint y: 133, endPoint x: 38, endPoint y: 110, distance: 119.7
click at [38, 121] on div "Update Card Port of [GEOGRAPHIC_DATA] TRIST T/S Liner/Carrier MultiCargo 2HM LO…" at bounding box center [406, 194] width 812 height 388
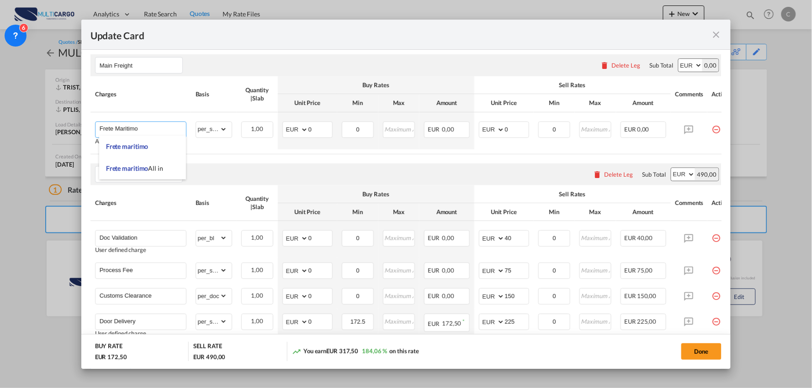
click at [146, 149] on span "Frete maritimo" at bounding box center [127, 147] width 43 height 8
type input "Frete maritimo"
select select "? object:null ?"
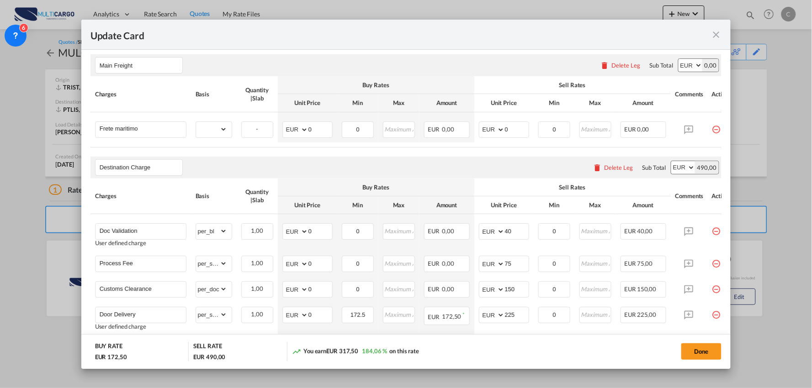
click at [275, 163] on div "Destination Charge Please enter leg name Leg Name Already Exists Delete Leg Sub…" at bounding box center [406, 168] width 632 height 22
drag, startPoint x: 516, startPoint y: 127, endPoint x: 484, endPoint y: 131, distance: 32.2
click at [485, 128] on md-input-container "AED AFN ALL AMD ANG AOA ARS AUD AWG AZN BAM BBD BDT BGN BHD BIF BMD BND BOB BRL…" at bounding box center [504, 130] width 50 height 16
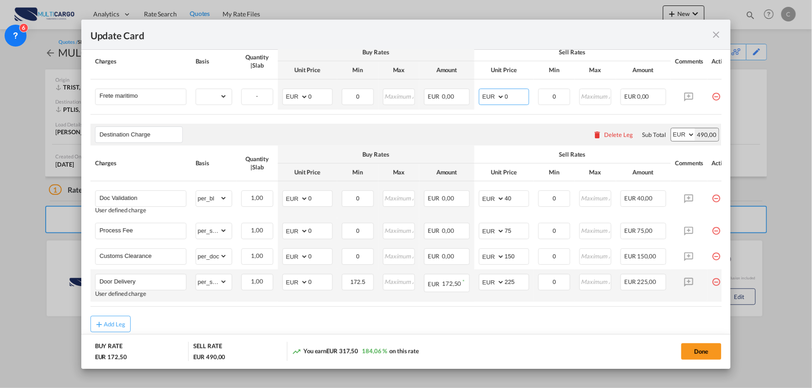
scroll to position [254, 0]
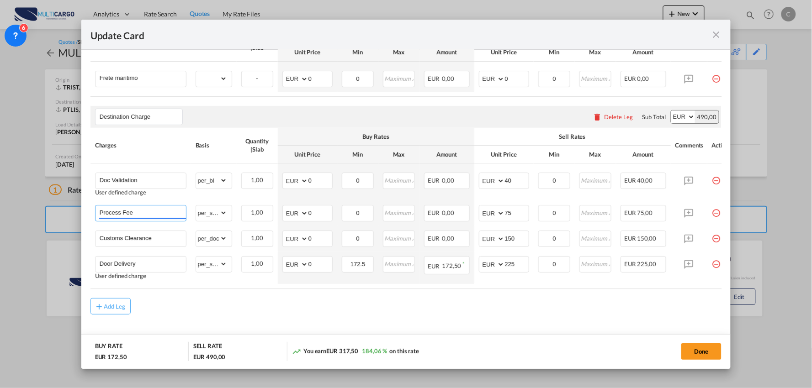
drag, startPoint x: 140, startPoint y: 212, endPoint x: 72, endPoint y: 209, distance: 68.1
click at [60, 213] on div "Update Card Port of [GEOGRAPHIC_DATA] TRIST T/S Liner/Carrier MultiCargo 2HM LO…" at bounding box center [406, 194] width 812 height 388
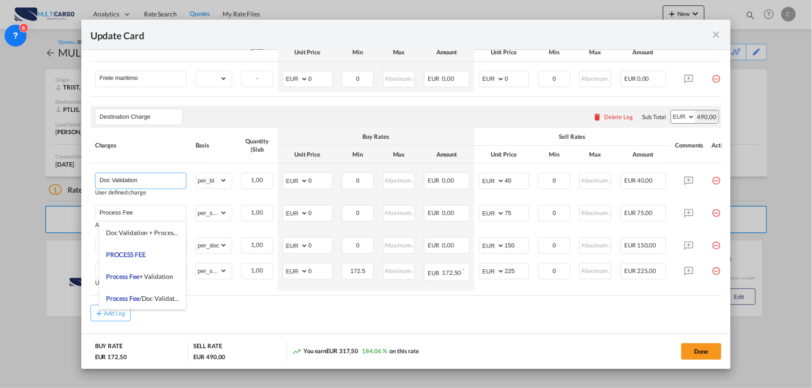
drag, startPoint x: -10, startPoint y: 186, endPoint x: -34, endPoint y: 185, distance: 23.8
click at [0, 185] on html "Analytics Reports Dashboard Rate Search Quotes My Rate Files" at bounding box center [406, 194] width 812 height 388
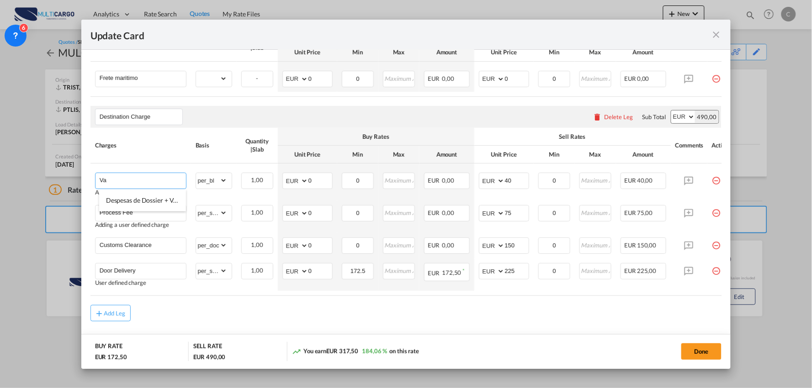
type input "V"
type input "Despesas de Dossier"
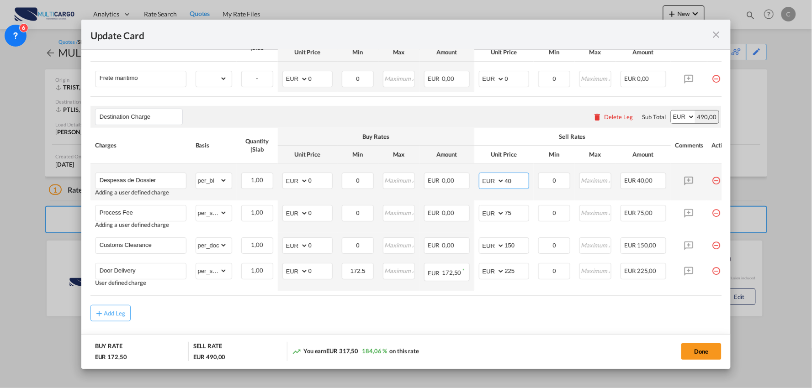
drag, startPoint x: 518, startPoint y: 182, endPoint x: 476, endPoint y: 187, distance: 42.9
click at [476, 187] on td "AED AFN ALL AMD ANG AOA ARS AUD AWG AZN BAM BBD BDT BGN BHD BIF BMD BND BOB BRL…" at bounding box center [503, 182] width 59 height 37
type input "125"
drag, startPoint x: 322, startPoint y: 323, endPoint x: 430, endPoint y: 294, distance: 112.5
click at [321, 322] on div "Add Leg" at bounding box center [406, 313] width 632 height 16
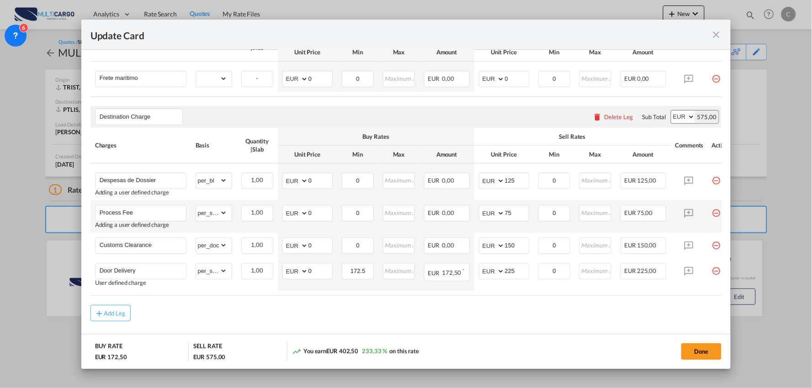
click at [713, 214] on md-icon "icon-minus-circle-outline red-400-fg pt-7" at bounding box center [716, 209] width 9 height 9
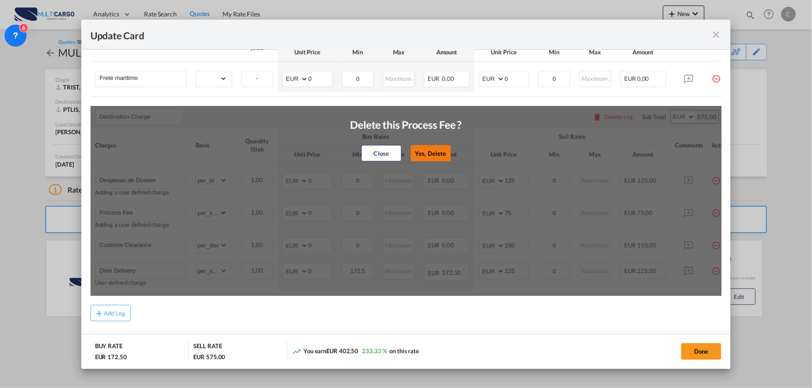
click at [432, 149] on button "Yes, Delete" at bounding box center [430, 153] width 40 height 16
type input "Customs Clearance"
select select "per_doc"
type input "150"
type input "Door Delivery"
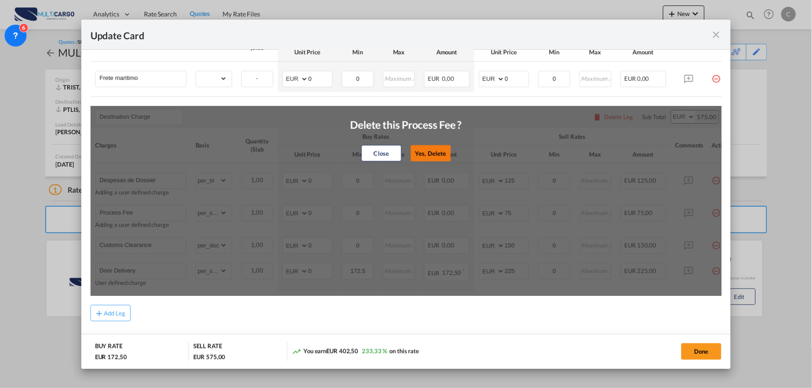
select select "per_shipment"
type input "172.5"
type input "225"
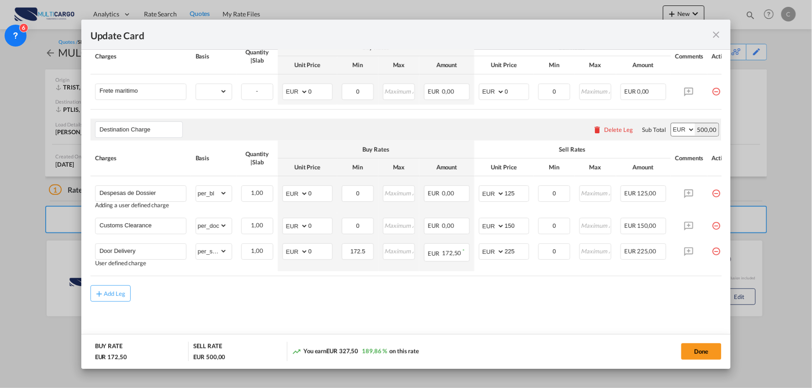
click at [506, 290] on div "Add Leg" at bounding box center [406, 294] width 632 height 16
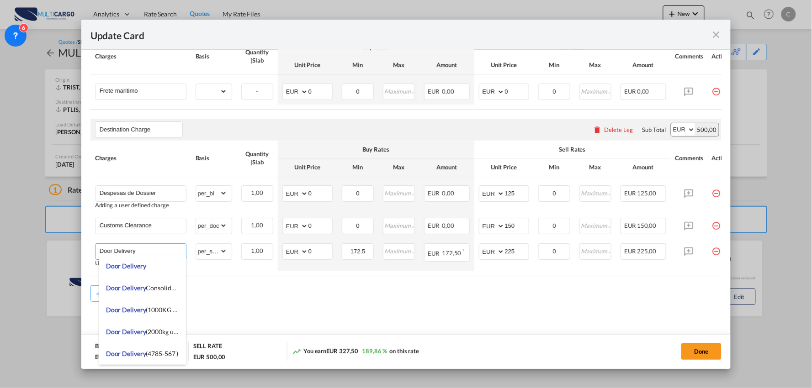
drag, startPoint x: 164, startPoint y: 247, endPoint x: 7, endPoint y: 242, distance: 156.4
click at [7, 242] on div "Update Card Port of [GEOGRAPHIC_DATA] TRIST T/S Liner/Carrier MultiCargo 2HM LO…" at bounding box center [406, 194] width 812 height 388
type input "e"
type input "Entrega"
click at [311, 309] on md-content "Main Freight Please enter leg name Leg Name Already Exists Delete Leg Sub Total…" at bounding box center [406, 176] width 632 height 339
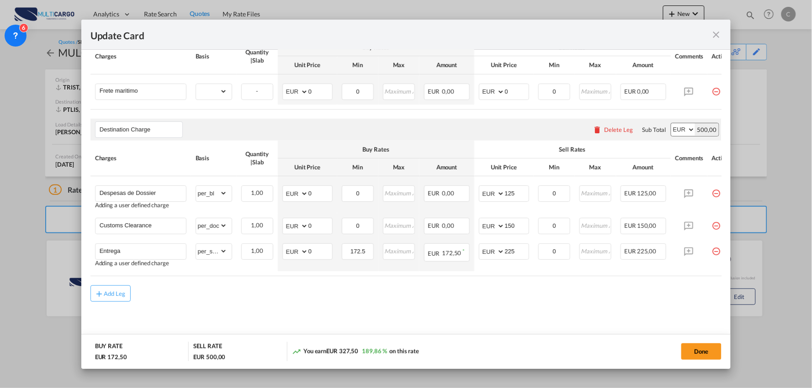
click at [314, 305] on md-content "Main Freight Please enter leg name Leg Name Already Exists Delete Leg Sub Total…" at bounding box center [406, 176] width 632 height 339
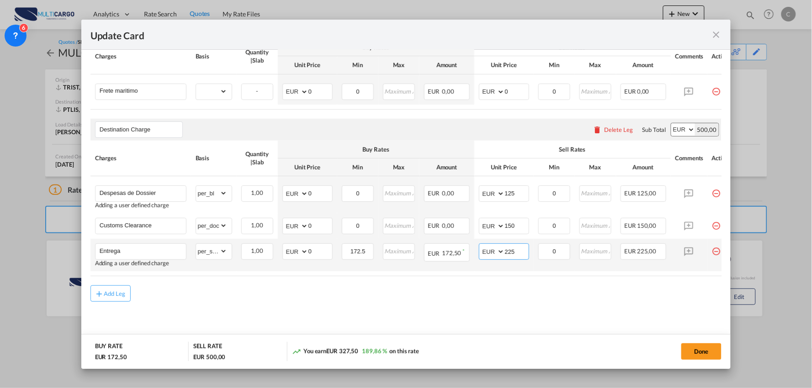
drag, startPoint x: 510, startPoint y: 254, endPoint x: 487, endPoint y: 252, distance: 23.4
click at [487, 252] on md-input-container "AED AFN ALL AMD ANG AOA ARS AUD AWG AZN BAM BBD BDT BGN BHD BIF BMD BND BOB BRL…" at bounding box center [504, 252] width 50 height 16
type input "100"
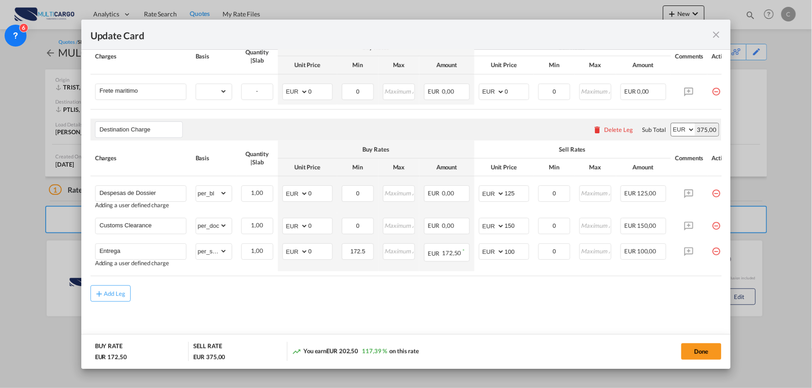
click at [478, 290] on div "Add Leg" at bounding box center [406, 294] width 632 height 16
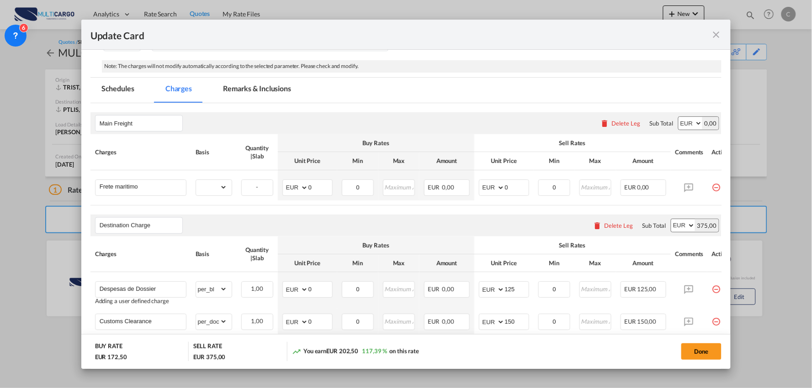
scroll to position [144, 0]
click at [214, 191] on select "gross_weight volumetric_weight per_shipment per_bl per_km per_hawb per_kg flat …" at bounding box center [211, 188] width 31 height 15
select select "per_shipment"
click at [196, 181] on select "gross_weight volumetric_weight per_shipment per_bl per_km per_hawb per_kg flat …" at bounding box center [211, 188] width 31 height 15
drag, startPoint x: 320, startPoint y: 191, endPoint x: 293, endPoint y: 189, distance: 27.0
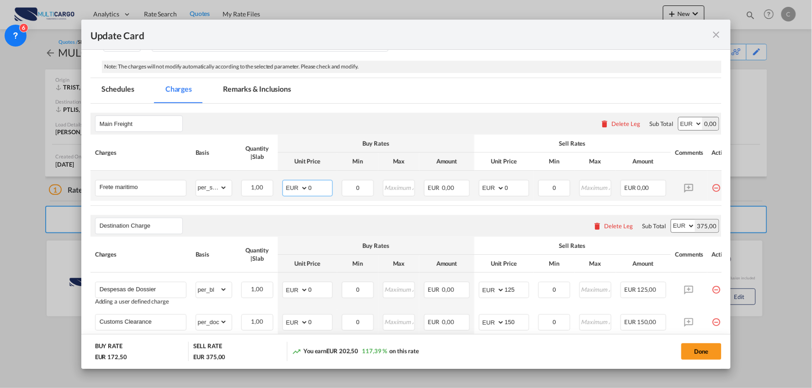
click at [293, 189] on md-input-container "AED AFN ALL AMD ANG AOA ARS AUD AWG AZN BAM BBD BDT BGN BHD BIF BMD BND BOB BRL…" at bounding box center [307, 188] width 50 height 16
type input "145"
click at [404, 214] on air-lcl-rate-modification "Main Freight Please enter leg name Leg Name Already Exists Delete Leg Sub Total…" at bounding box center [406, 251] width 632 height 295
click at [456, 231] on div "Destination Charge Please enter leg name Leg Name Already Exists Delete Leg Sub…" at bounding box center [406, 226] width 632 height 22
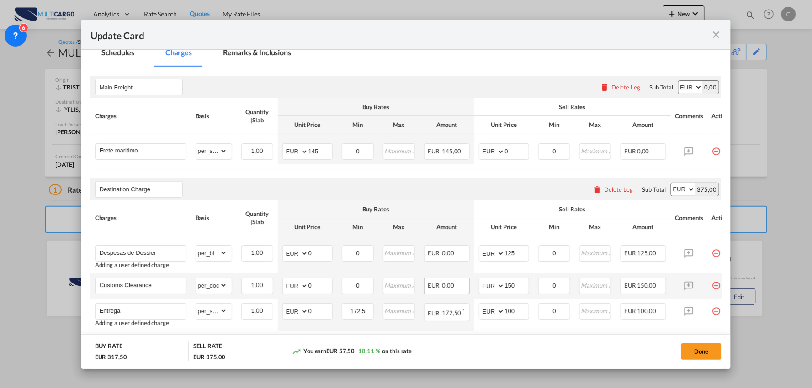
scroll to position [195, 0]
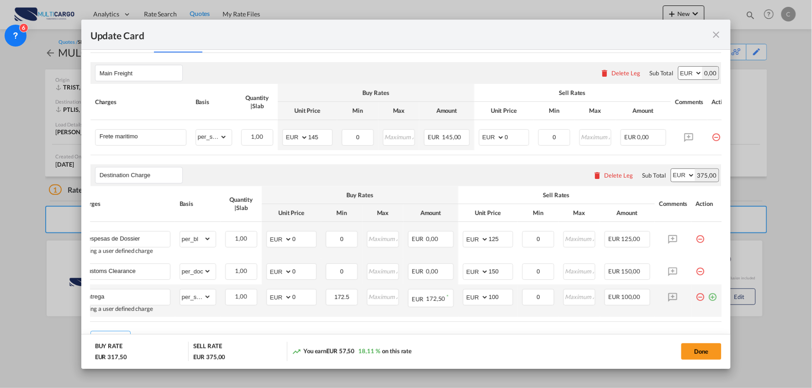
click at [708, 298] on md-icon "icon-plus-circle-outline green-400-fg" at bounding box center [712, 293] width 9 height 9
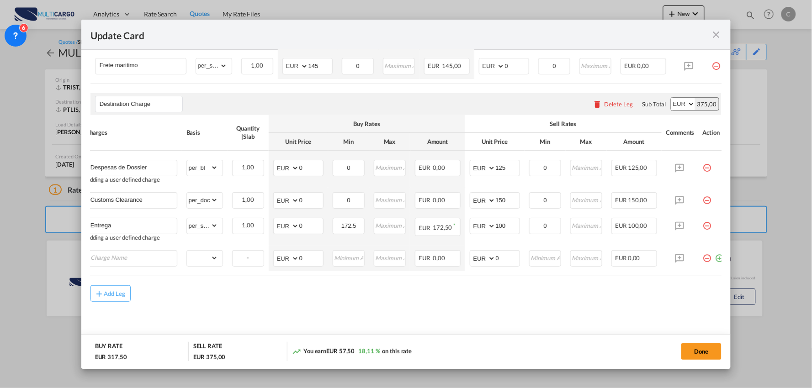
scroll to position [0, 0]
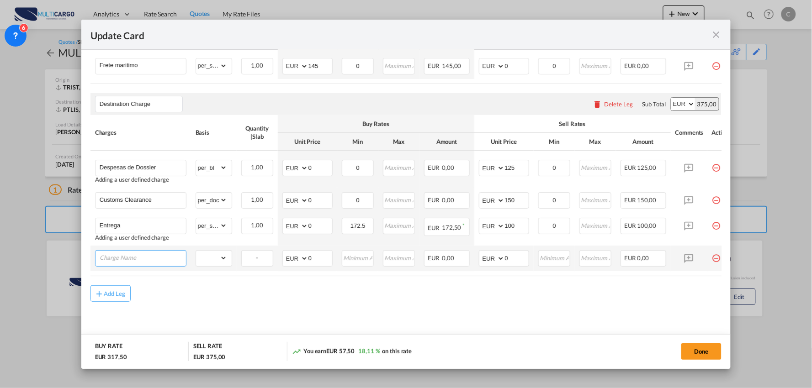
click at [149, 258] on input "Charge Name" at bounding box center [143, 258] width 86 height 14
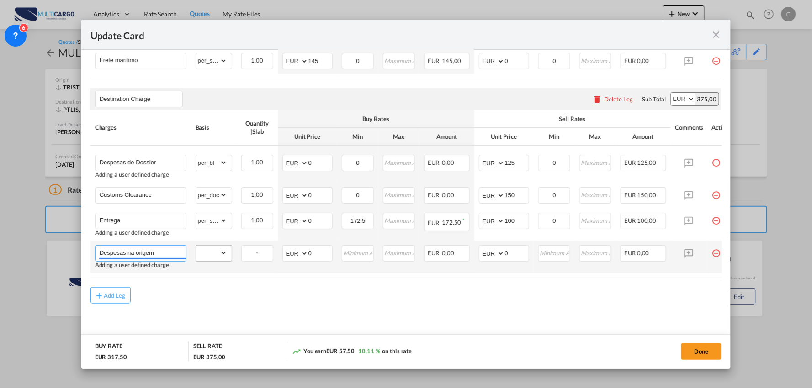
type input "Despesas na origem"
click at [220, 257] on select "gross_weight volumetric_weight per_shipment per_bl per_km per_hawb per_kg flat …" at bounding box center [211, 253] width 31 height 15
select select "per_shipment"
click at [196, 249] on select "gross_weight volumetric_weight per_shipment per_bl per_km per_hawb per_kg flat …" at bounding box center [211, 253] width 31 height 15
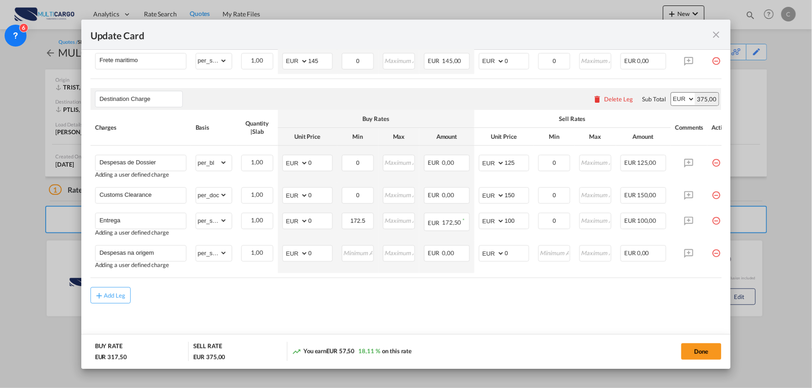
click at [279, 328] on md-content "Main Freight Please enter leg name Leg Name Already Exists Delete Leg Sub Total…" at bounding box center [406, 163] width 632 height 372
drag, startPoint x: 58, startPoint y: 197, endPoint x: 33, endPoint y: 192, distance: 25.1
click at [38, 194] on div "Update Card Port of [GEOGRAPHIC_DATA] TRIST T/S Liner/Carrier MultiCargo 2HM LO…" at bounding box center [406, 194] width 812 height 388
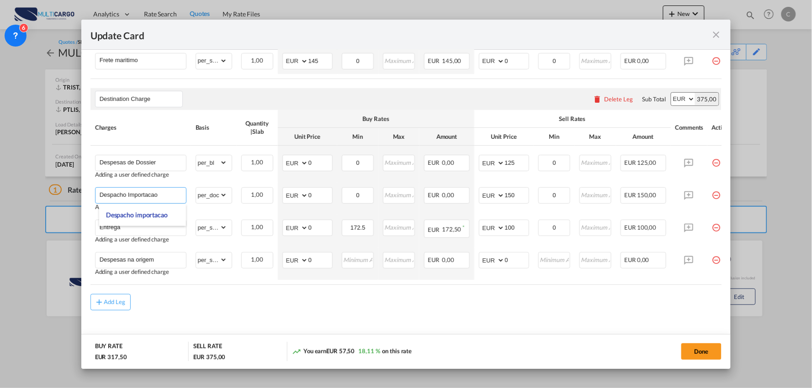
type input "Despacho Importacao"
click at [306, 311] on div "Add Leg" at bounding box center [406, 302] width 632 height 16
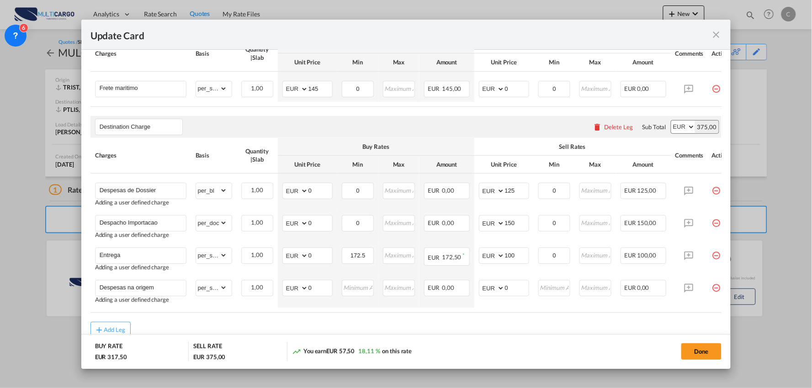
scroll to position [221, 0]
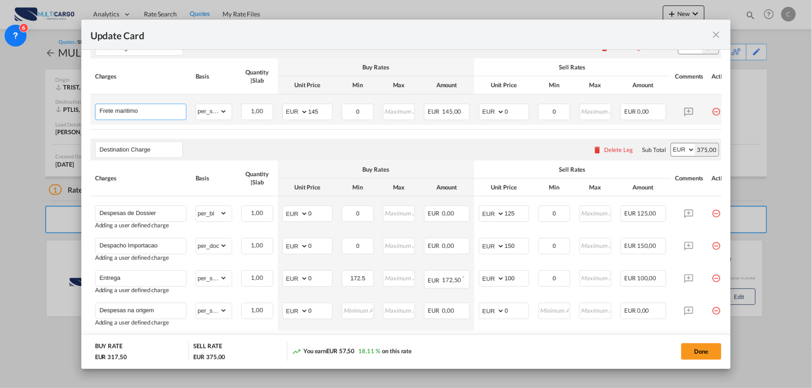
click at [163, 104] on input "Frete maritimo" at bounding box center [143, 111] width 86 height 14
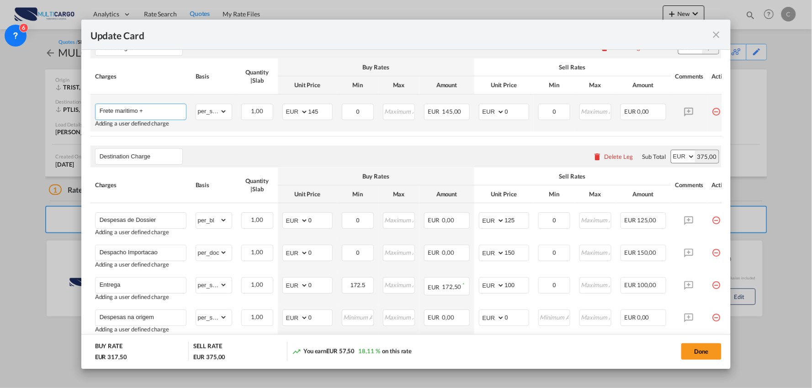
type input "Frete maritimo +"
type input "0"
type input "Frete maritimo"
drag, startPoint x: 510, startPoint y: 113, endPoint x: 481, endPoint y: 116, distance: 29.8
click at [481, 116] on md-input-container "AED AFN ALL AMD ANG AOA ARS AUD AWG AZN BAM BBD BDT BGN BHD BIF BMD BND BOB BRL…" at bounding box center [504, 112] width 50 height 16
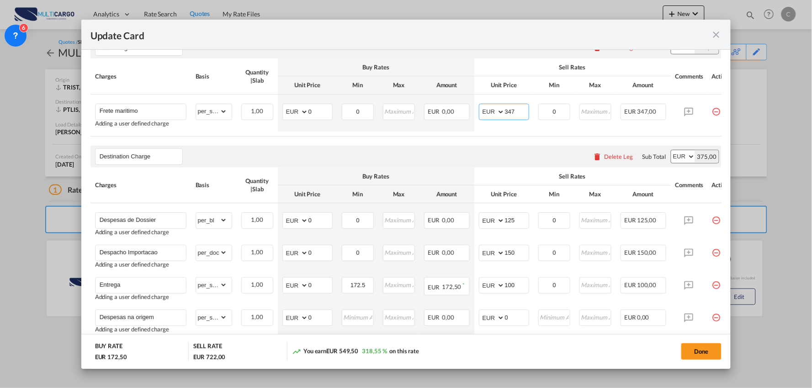
type input "347"
click at [393, 143] on air-lcl-rate-modification "Main Freight Please enter leg name Leg Name Already Exists Delete Leg Sub Total…" at bounding box center [406, 197] width 632 height 341
drag, startPoint x: 319, startPoint y: 111, endPoint x: 289, endPoint y: 110, distance: 29.7
click at [289, 110] on md-input-container "AED AFN ALL AMD ANG AOA ARS AUD AWG AZN BAM BBD BDT BGN BHD BIF BMD BND BOB BRL…" at bounding box center [307, 112] width 50 height 16
type input "145"
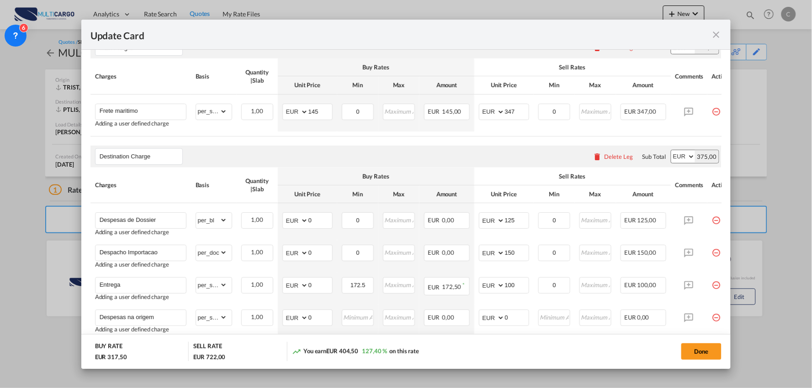
click at [426, 148] on div "Destination Charge Please enter leg name Leg Name Already Exists Delete Leg Sub…" at bounding box center [406, 157] width 632 height 22
click at [435, 156] on div "Destination Charge Please enter leg name Leg Name Already Exists Delete Leg Sub…" at bounding box center [406, 157] width 632 height 22
drag, startPoint x: 518, startPoint y: 113, endPoint x: 467, endPoint y: 113, distance: 51.6
click at [467, 113] on tr "Frete maritimo Adding a user defined charge Please Enter Already Exists gross_w…" at bounding box center [414, 113] width 648 height 37
type input "327"
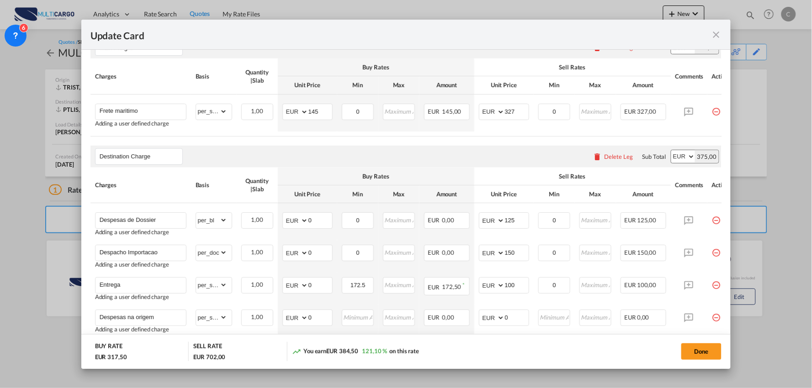
click at [473, 148] on div "Destination Charge Please enter leg name Leg Name Already Exists Delete Leg Sub…" at bounding box center [406, 157] width 632 height 22
click at [281, 157] on div "Destination Charge Please enter leg name Leg Name Already Exists Delete Leg Sub…" at bounding box center [406, 157] width 632 height 22
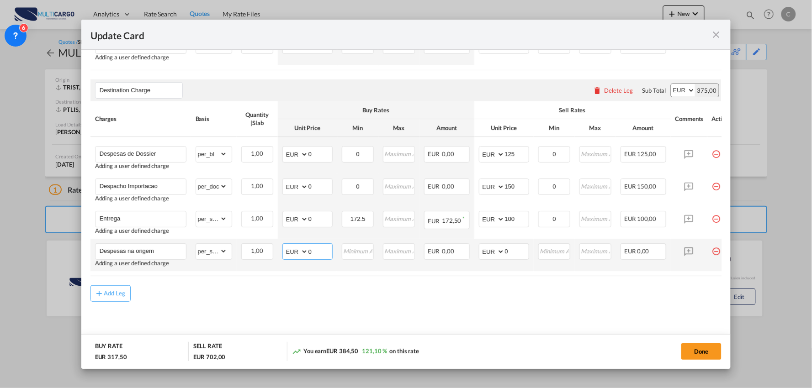
drag, startPoint x: 315, startPoint y: 250, endPoint x: 279, endPoint y: 250, distance: 36.6
click at [279, 250] on td "AED AFN ALL AMD ANG AOA ARS AUD AWG AZN BAM BBD BDT BGN BHD BIF BMD BND BOB BRL…" at bounding box center [307, 255] width 59 height 32
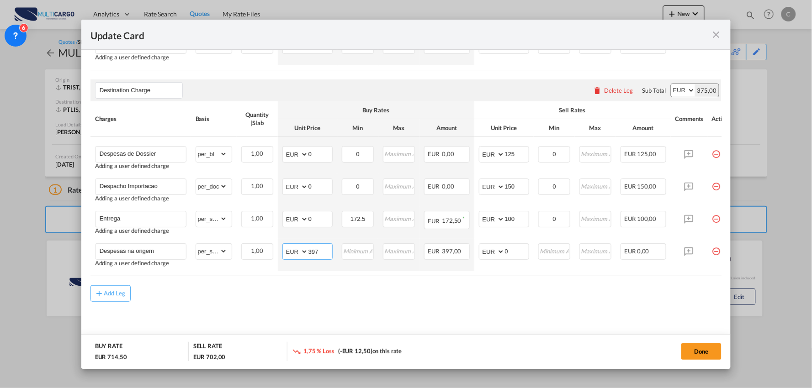
type input "397"
drag, startPoint x: 247, startPoint y: 303, endPoint x: 442, endPoint y: 296, distance: 195.7
click at [247, 302] on div "Add Leg" at bounding box center [406, 294] width 632 height 16
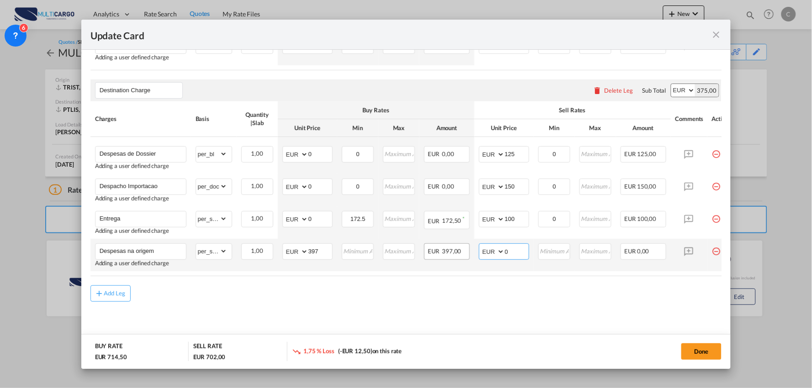
drag, startPoint x: 518, startPoint y: 252, endPoint x: 467, endPoint y: 252, distance: 51.2
click at [467, 252] on tr "Despesas na origem Adding a user defined charge Please Enter Already Exists gro…" at bounding box center [414, 255] width 648 height 32
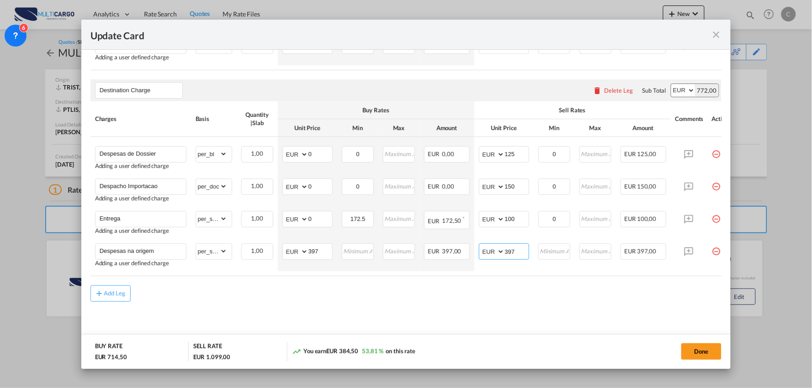
type input "397"
click at [440, 315] on md-content "Main Freight Please enter leg name Leg Name Already Exists Delete Leg Sub Total…" at bounding box center [406, 153] width 632 height 385
click at [689, 361] on md-dialog-actions "BUY RATE EUR 714,50 SELL RATE EUR 1.099,00 You earn EUR 384,50 53,81 % on this …" at bounding box center [406, 352] width 650 height 35
click at [697, 353] on button "Done" at bounding box center [701, 352] width 40 height 16
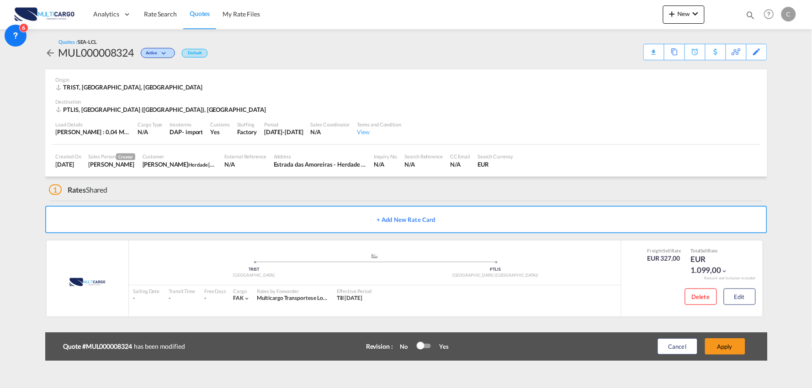
scroll to position [285, 0]
click at [729, 345] on button "Apply" at bounding box center [725, 347] width 40 height 16
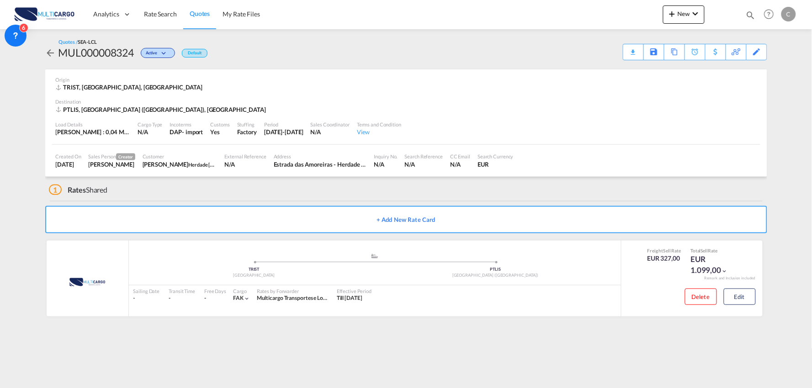
click at [229, 189] on div "1 Rates Shared" at bounding box center [408, 188] width 718 height 22
click at [760, 51] on div "Edit" at bounding box center [757, 52] width 11 height 16
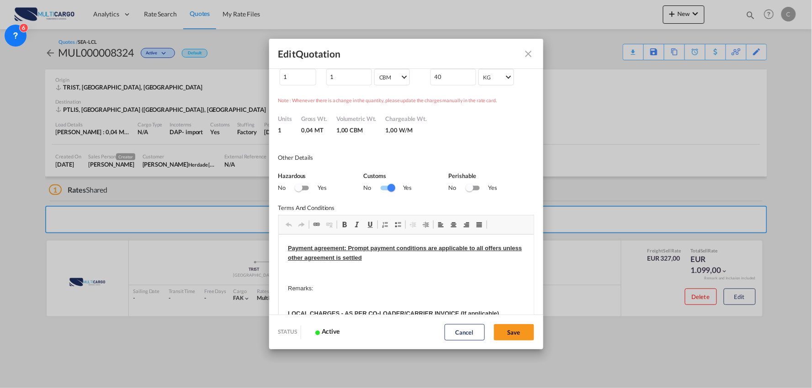
scroll to position [0, 0]
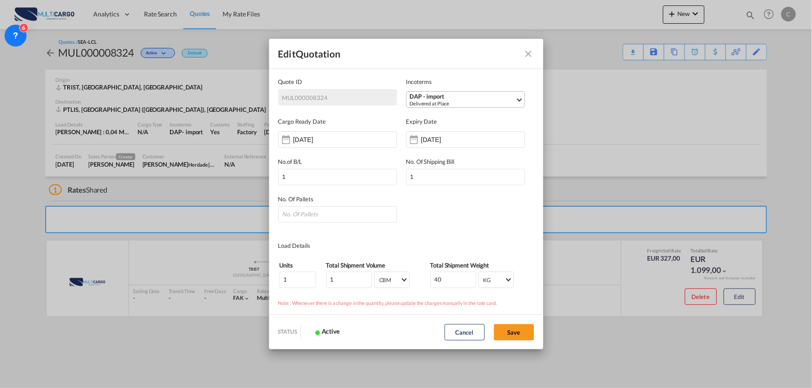
click at [456, 95] on div "DAP - import" at bounding box center [463, 96] width 106 height 7
click at [435, 119] on input "search" at bounding box center [458, 118] width 101 height 8
type input "exw"
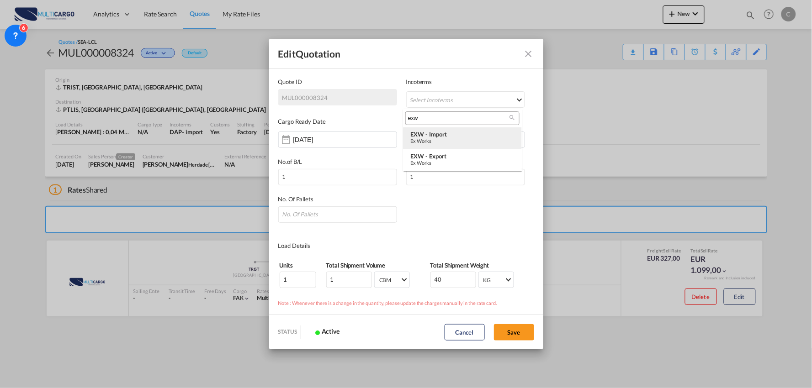
click at [447, 140] on div "Ex Works" at bounding box center [462, 141] width 104 height 6
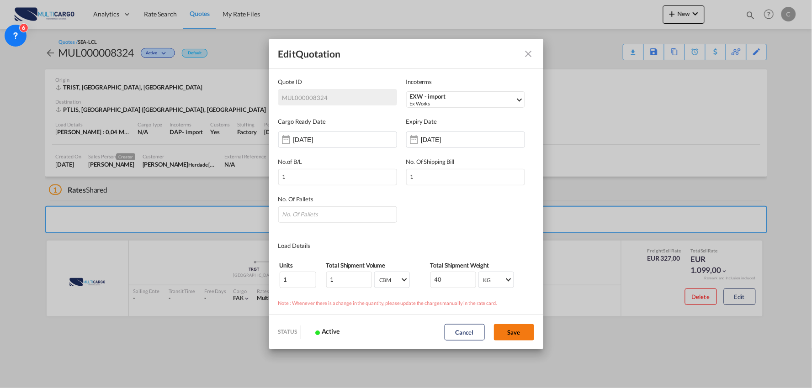
click at [520, 330] on button "Save" at bounding box center [514, 332] width 40 height 16
click at [329, 215] on input "Quote ID IncotermsDAP ..." at bounding box center [337, 215] width 119 height 16
type input "1"
click at [518, 331] on button "Save" at bounding box center [514, 332] width 40 height 16
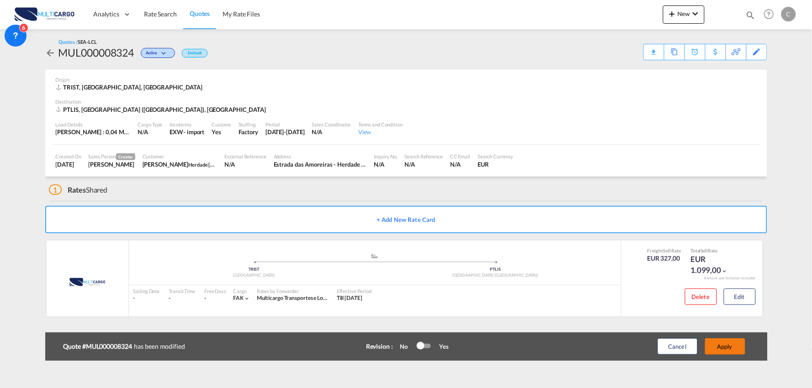
click at [715, 340] on button "Apply" at bounding box center [725, 347] width 40 height 16
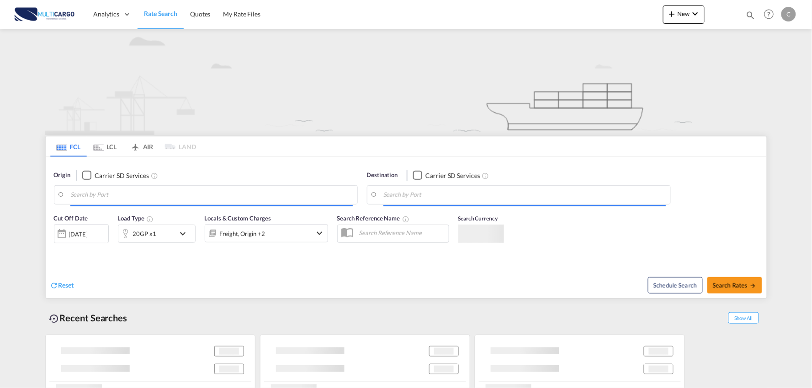
type input "Port of [GEOGRAPHIC_DATA], [GEOGRAPHIC_DATA], [GEOGRAPHIC_DATA]"
type input "Leixoes, Leixoes, PTLEI"
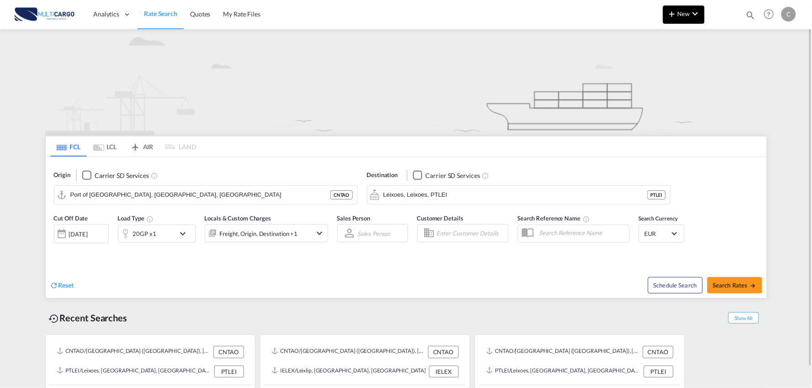
click at [670, 14] on md-icon "icon-plus 400-fg" at bounding box center [672, 13] width 11 height 11
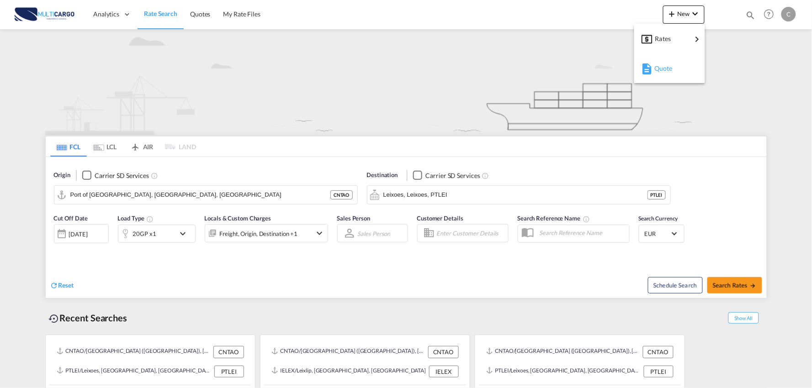
click at [664, 67] on span "Quote" at bounding box center [659, 68] width 10 height 18
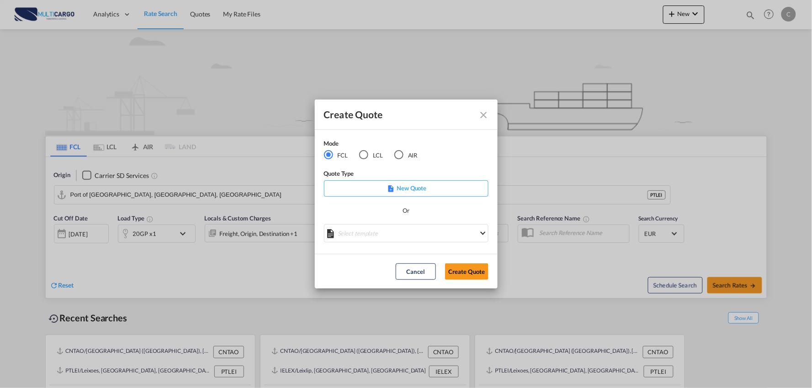
click at [366, 156] on div "LCL" at bounding box center [363, 154] width 9 height 9
click at [407, 234] on md-select "Select template TPS valid up to 31/12 [PERSON_NAME] | [DATE] [DATE] EXP_SP Gera…" at bounding box center [406, 233] width 165 height 18
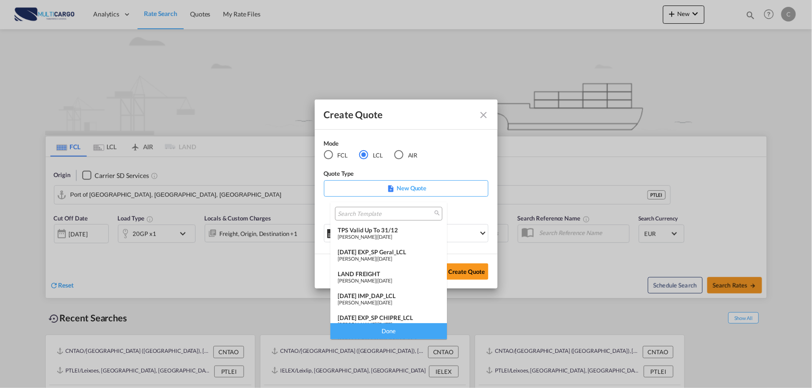
click at [380, 274] on div "LAND FREIGHT" at bounding box center [389, 274] width 102 height 7
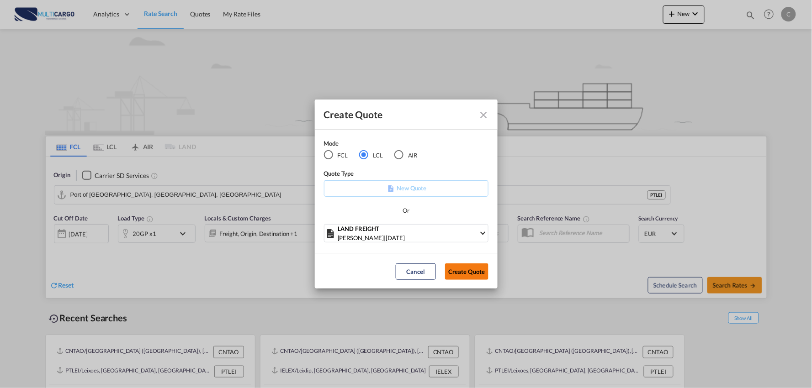
click at [457, 267] on button "Create Quote" at bounding box center [466, 272] width 43 height 16
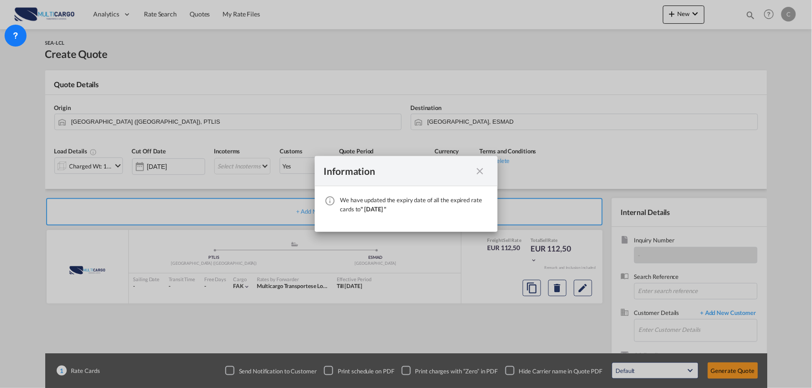
click at [480, 171] on md-icon "icon-close fg-AAA8AD cursor" at bounding box center [480, 171] width 11 height 11
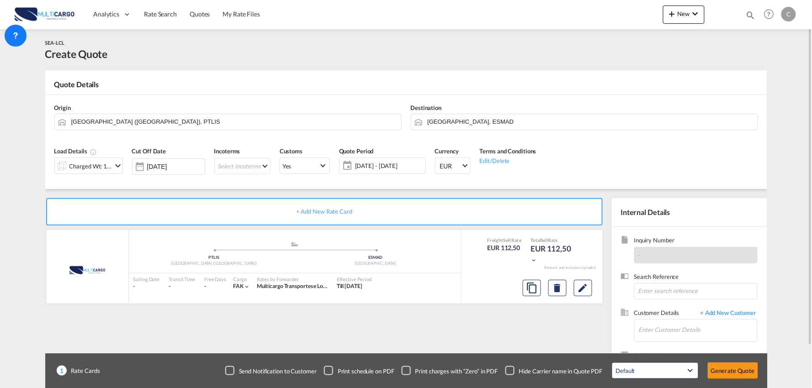
click at [512, 370] on div "Checkbox No Ink" at bounding box center [509, 371] width 9 height 9
click at [488, 338] on div "+ Add New Rate Card MultiCargo added by you .a{fill:#aaa8ad;} .a{fill:#aaa8ad;}…" at bounding box center [326, 293] width 562 height 191
click at [727, 309] on span "+ Add New Customer" at bounding box center [727, 314] width 62 height 11
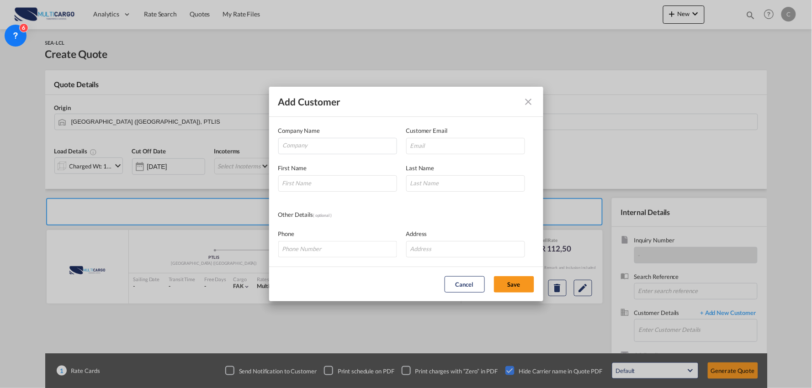
click at [532, 101] on md-icon "icon-close" at bounding box center [528, 101] width 11 height 11
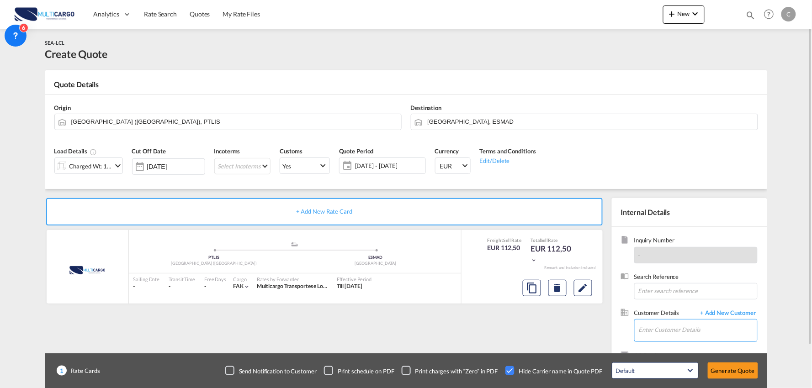
click at [682, 331] on input "Enter Customer Details" at bounding box center [698, 330] width 118 height 21
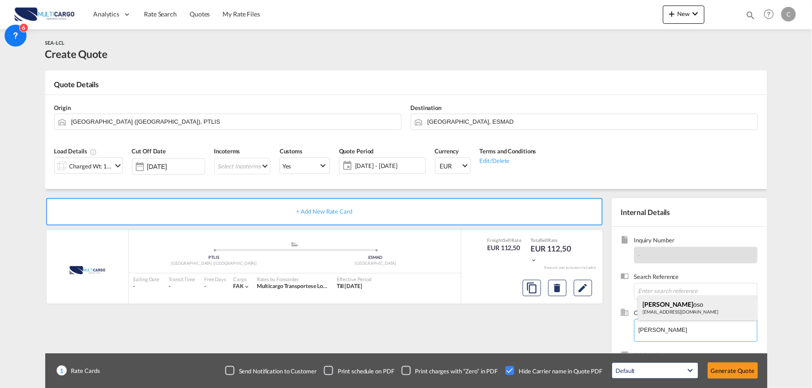
click at [703, 312] on div "[PERSON_NAME] oso [EMAIL_ADDRESS][DOMAIN_NAME]" at bounding box center [697, 308] width 119 height 25
type input "Herdade [PERSON_NAME], [PERSON_NAME], [EMAIL_ADDRESS][DOMAIN_NAME]"
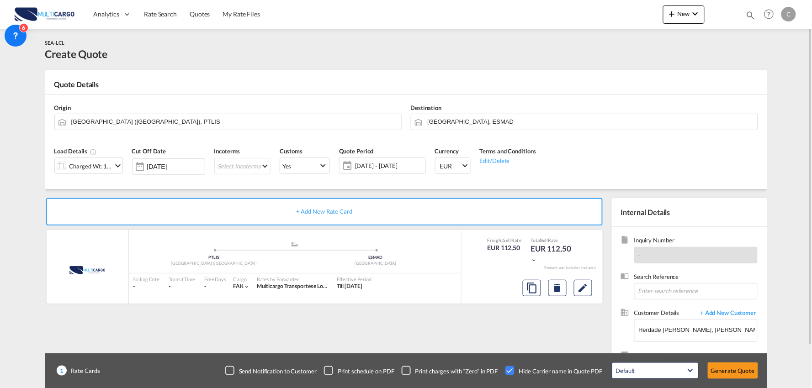
click at [471, 333] on div "+ Add New Rate Card MultiCargo added by you .a{fill:#aaa8ad;} .a{fill:#aaa8ad;}…" at bounding box center [326, 293] width 562 height 191
click at [96, 165] on div "Charged Wt: 1,00 W/M" at bounding box center [90, 166] width 43 height 13
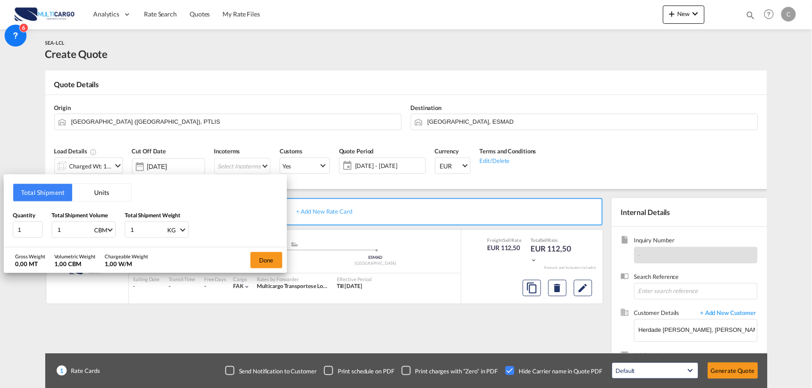
drag, startPoint x: 142, startPoint y: 230, endPoint x: 101, endPoint y: 229, distance: 41.6
click at [101, 230] on div "Quantity 1 Total Shipment Volume 1 CBM CBM CFT Total Shipment Weight 1 KG KG LB" at bounding box center [145, 224] width 265 height 27
type input "40"
click at [270, 259] on button "Done" at bounding box center [266, 260] width 32 height 16
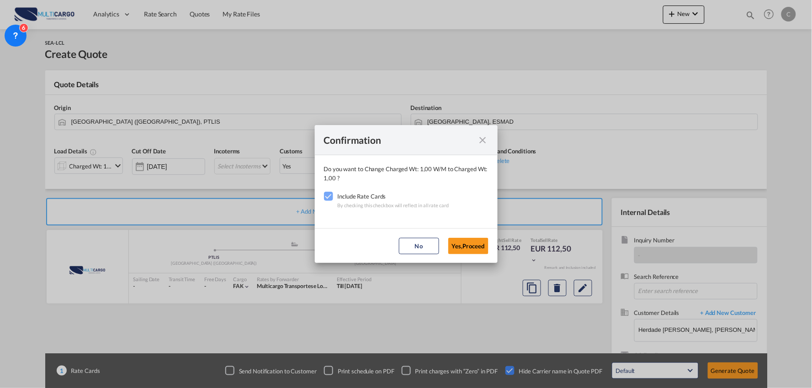
drag, startPoint x: 463, startPoint y: 242, endPoint x: 481, endPoint y: 218, distance: 30.1
click at [463, 243] on button "Yes,Proceed" at bounding box center [468, 246] width 40 height 16
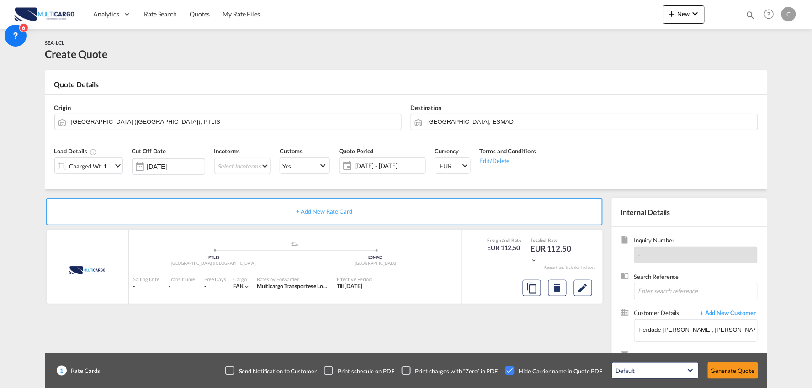
click at [484, 125] on input "[GEOGRAPHIC_DATA], ESMAD" at bounding box center [590, 122] width 325 height 16
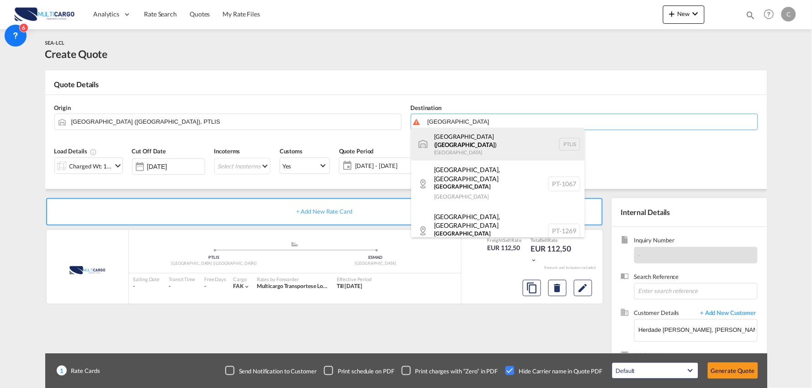
click at [454, 140] on div "[GEOGRAPHIC_DATA] ( [GEOGRAPHIC_DATA] ) [GEOGRAPHIC_DATA] PTLIS" at bounding box center [498, 144] width 174 height 33
type input "[GEOGRAPHIC_DATA] ([GEOGRAPHIC_DATA]), PTLIS"
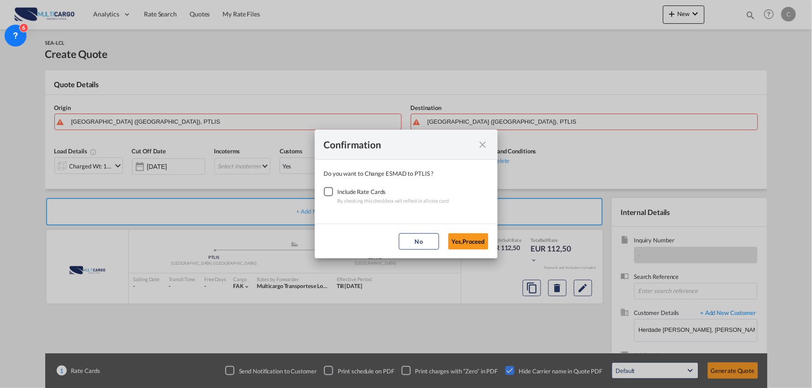
click at [331, 194] on div "Checkbox No Ink" at bounding box center [328, 191] width 9 height 9
drag, startPoint x: 477, startPoint y: 239, endPoint x: 256, endPoint y: 178, distance: 228.4
click at [476, 239] on button "Yes,Proceed" at bounding box center [468, 242] width 40 height 16
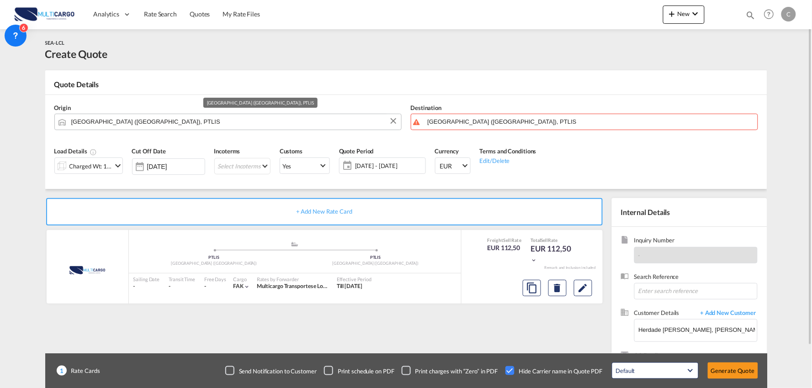
click at [103, 122] on input "[GEOGRAPHIC_DATA] ([GEOGRAPHIC_DATA]), PTLIS" at bounding box center [233, 122] width 325 height 16
click at [165, 124] on input "[GEOGRAPHIC_DATA] ([GEOGRAPHIC_DATA]), PTLIS" at bounding box center [233, 122] width 325 height 16
drag, startPoint x: 165, startPoint y: 124, endPoint x: 29, endPoint y: 126, distance: 135.7
click at [29, 126] on md-content "Analytics Reports Dashboard Rate Search Quotes My Rate Files New Quotes" at bounding box center [406, 194] width 812 height 388
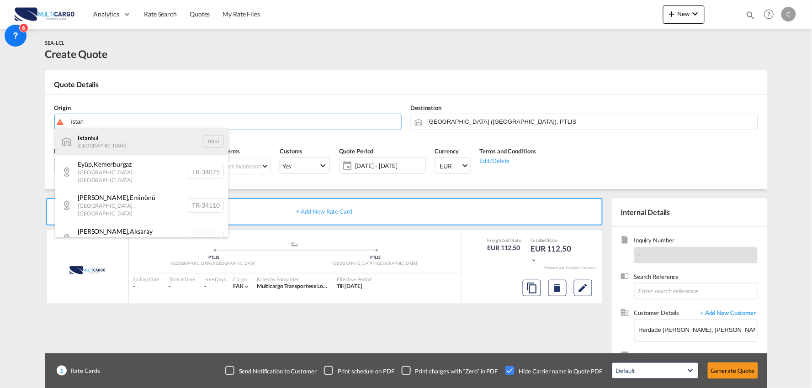
click at [117, 142] on div "Istan bul Turkey TRIST" at bounding box center [142, 141] width 174 height 27
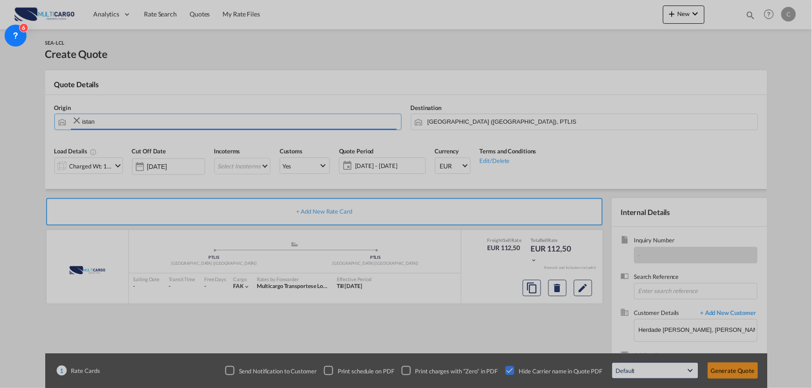
type input "[GEOGRAPHIC_DATA], TRIST"
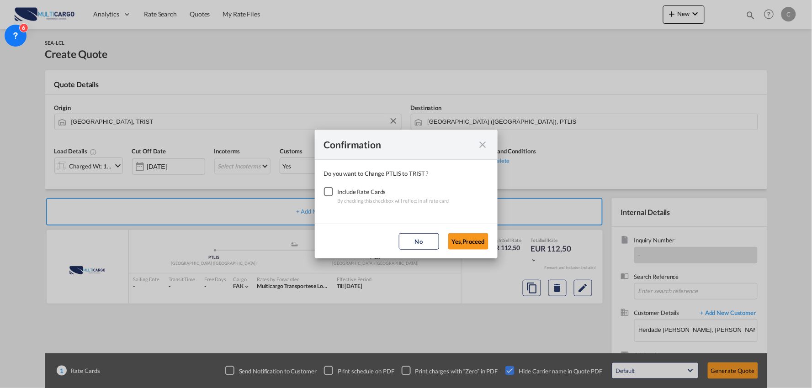
click at [331, 193] on div "Checkbox No Ink" at bounding box center [328, 191] width 9 height 9
click at [468, 244] on button "Yes,Proceed" at bounding box center [468, 242] width 40 height 16
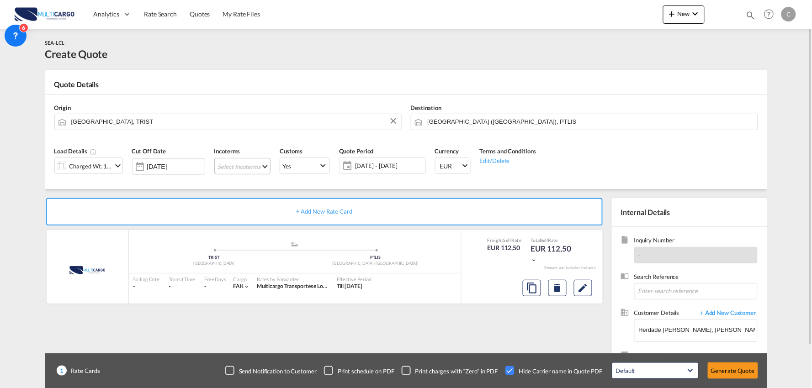
click at [241, 170] on md-select "Select Incoterms CIF - import Cost,Insurance and Freight CFR - export Cost and …" at bounding box center [242, 166] width 56 height 16
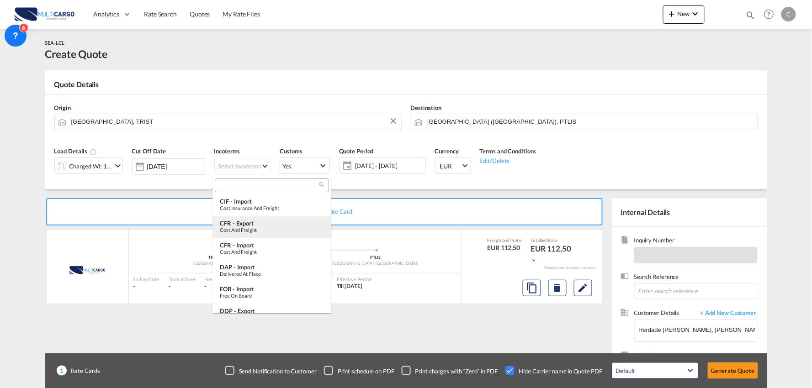
type md-option "[object Object]"
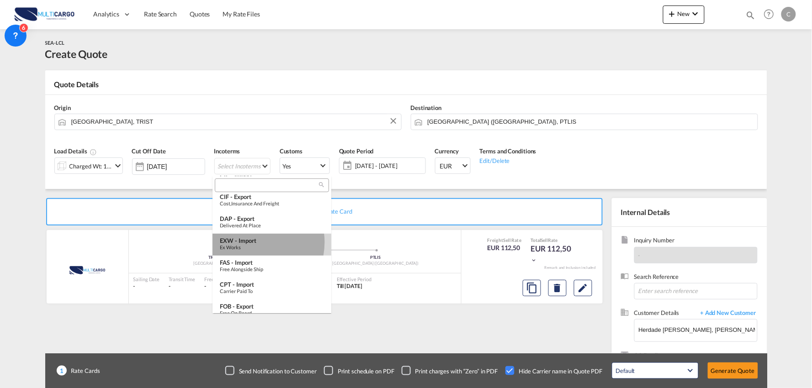
click at [251, 243] on div "EXW - import" at bounding box center [272, 240] width 104 height 7
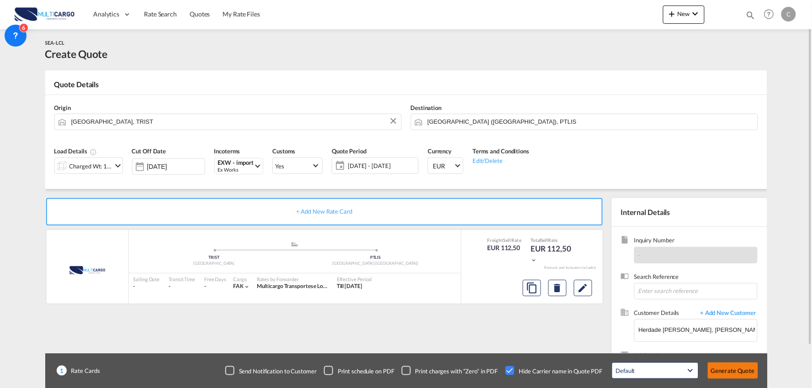
click at [739, 367] on button "Generate Quote" at bounding box center [733, 371] width 50 height 16
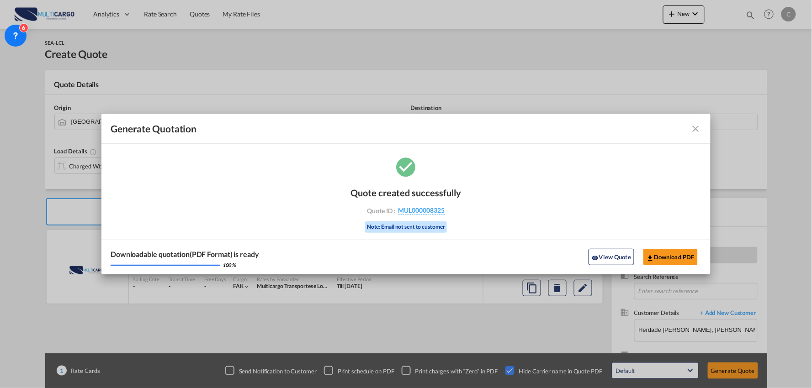
drag, startPoint x: 607, startPoint y: 260, endPoint x: 654, endPoint y: 271, distance: 48.5
click at [607, 260] on button "View Quote" at bounding box center [612, 257] width 46 height 16
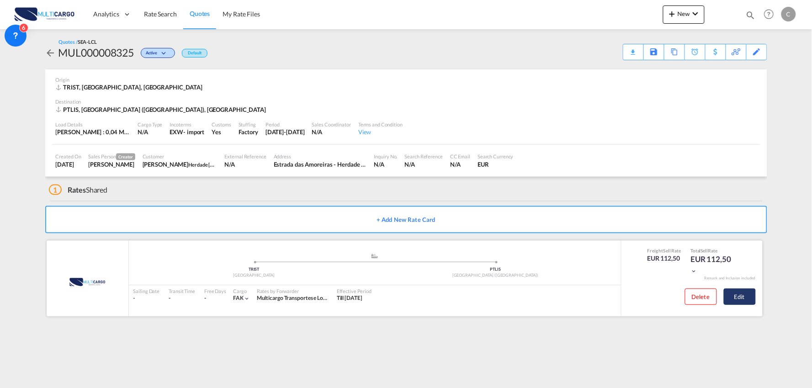
click at [739, 302] on button "Edit" at bounding box center [740, 297] width 32 height 16
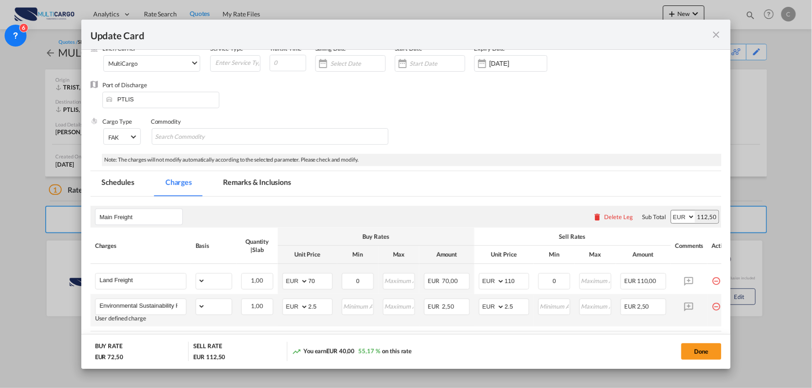
scroll to position [108, 0]
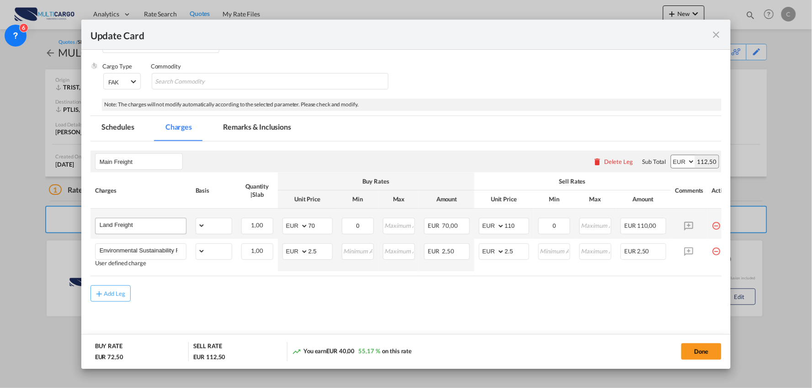
select select "per_shipment"
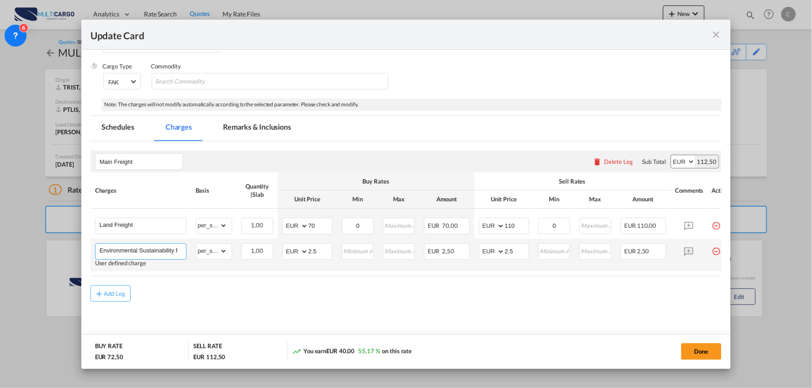
click at [169, 247] on input "Environmental Sustainability Fee" at bounding box center [143, 251] width 86 height 14
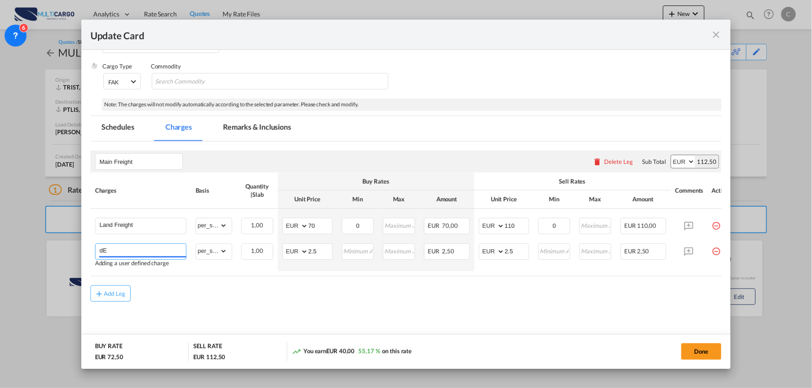
type input "d"
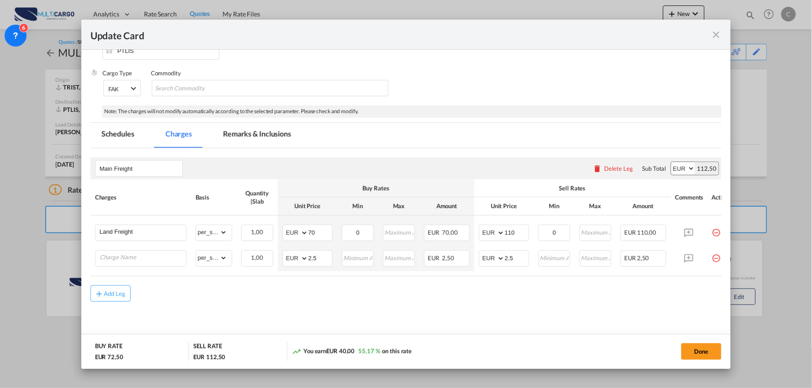
scroll to position [0, 23]
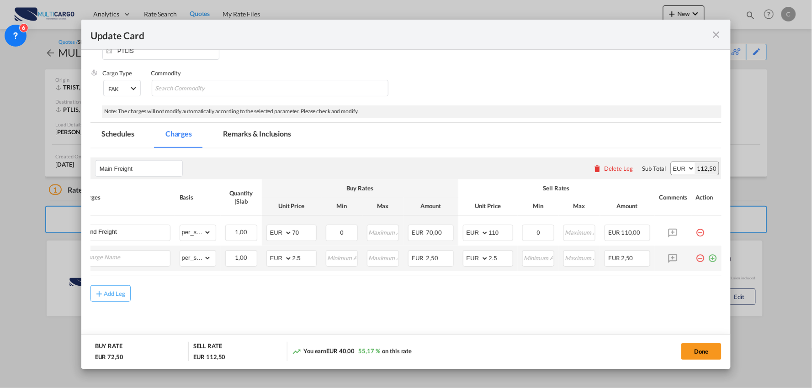
click at [696, 257] on md-icon "icon-minus-circle-outline red-400-fg pt-7" at bounding box center [700, 254] width 9 height 9
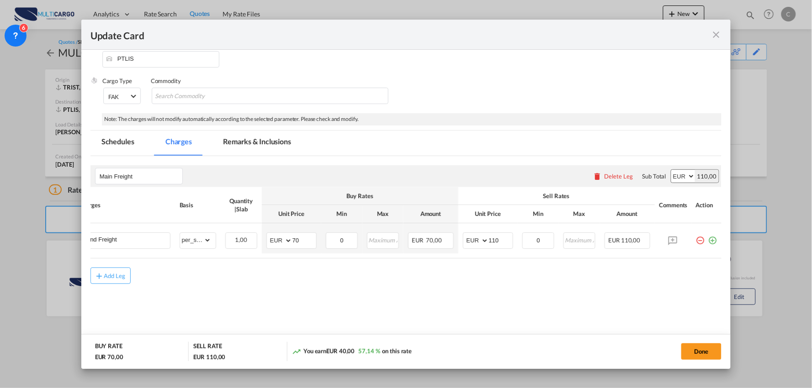
scroll to position [0, 0]
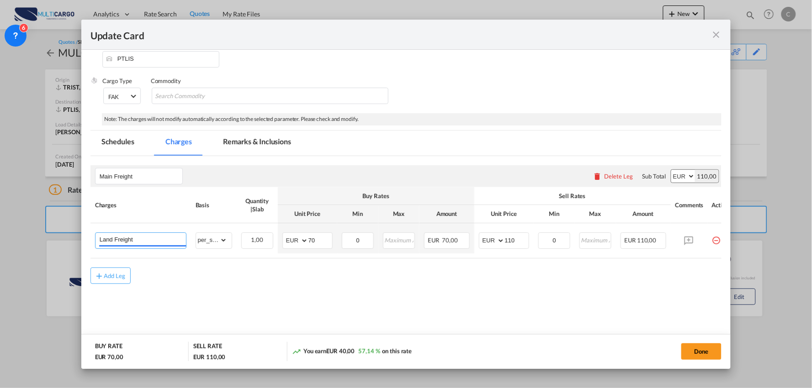
drag, startPoint x: 163, startPoint y: 243, endPoint x: 12, endPoint y: 225, distance: 152.4
click at [12, 225] on div "Update Card Port of [GEOGRAPHIC_DATA] TRIST T/S Liner/Carrier MultiCargo 2HM LO…" at bounding box center [406, 194] width 812 height 388
type input "Frete Terrestre ALL IN"
click at [271, 291] on div "Add Leg" at bounding box center [406, 283] width 632 height 16
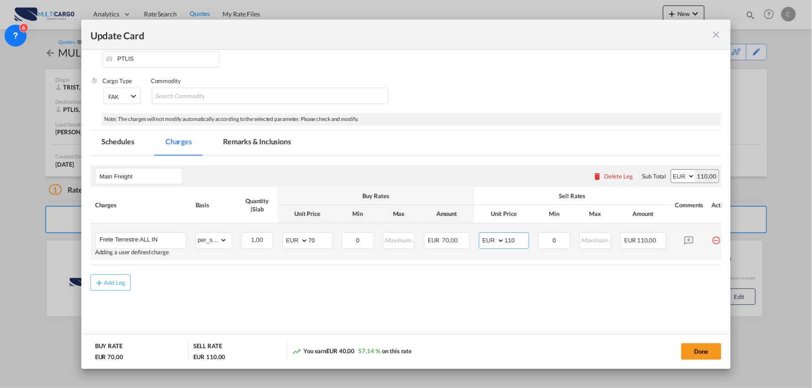
drag, startPoint x: 518, startPoint y: 244, endPoint x: 490, endPoint y: 243, distance: 28.3
click at [490, 243] on md-input-container "AED AFN ALL AMD ANG AOA ARS AUD AWG AZN BAM BBD BDT BGN BHD BIF BMD BND BOB BRL…" at bounding box center [504, 241] width 50 height 16
type input "747"
drag, startPoint x: 322, startPoint y: 240, endPoint x: 279, endPoint y: 241, distance: 43.0
click at [279, 241] on td "AED AFN ALL AMD ANG AOA ARS AUD AWG AZN BAM BBD BDT BGN BHD BIF BMD BND [PERSON…" at bounding box center [307, 241] width 59 height 37
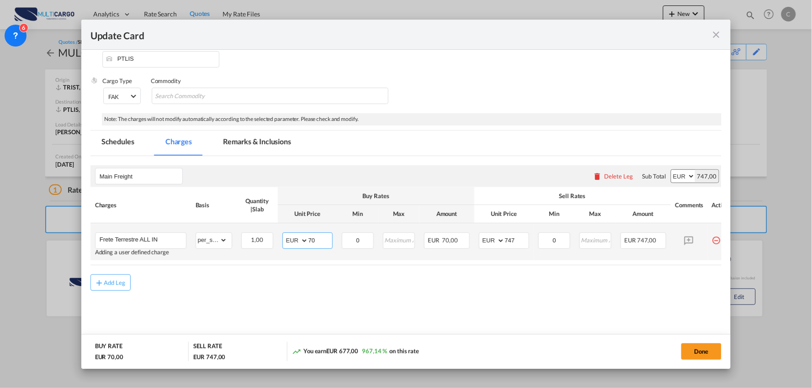
click at [327, 241] on input "70" at bounding box center [320, 240] width 24 height 14
drag, startPoint x: 327, startPoint y: 241, endPoint x: 291, endPoint y: 242, distance: 36.6
click at [298, 242] on md-input-container "AED AFN ALL AMD ANG AOA ARS AUD AWG AZN BAM BBD BDT BGN BHD BIF BMD BND [PERSON…" at bounding box center [307, 241] width 50 height 16
type input "622"
drag, startPoint x: 433, startPoint y: 303, endPoint x: 558, endPoint y: 303, distance: 124.3
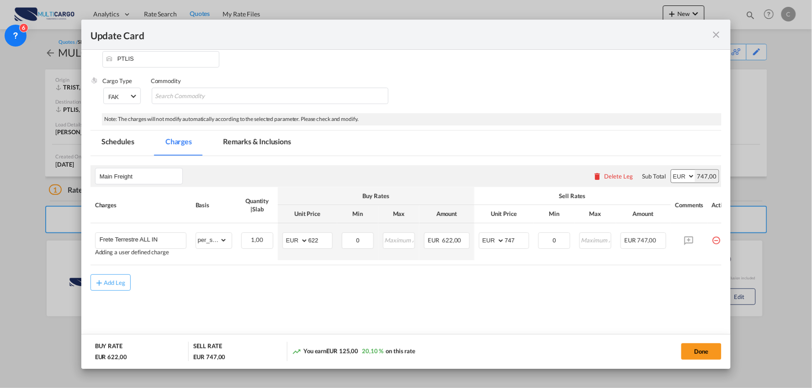
click at [433, 302] on md-content "Main Freight Please enter leg name Leg Name Already Exists Delete Leg Sub Total…" at bounding box center [406, 245] width 632 height 179
click at [416, 291] on div "Add Leg" at bounding box center [406, 283] width 632 height 16
drag, startPoint x: 522, startPoint y: 242, endPoint x: 482, endPoint y: 243, distance: 39.8
click at [482, 243] on md-input-container "AED AFN ALL AMD ANG AOA ARS AUD AWG AZN BAM BBD BDT BGN BHD BIF BMD BND [PERSON…" at bounding box center [504, 241] width 50 height 16
type input "847"
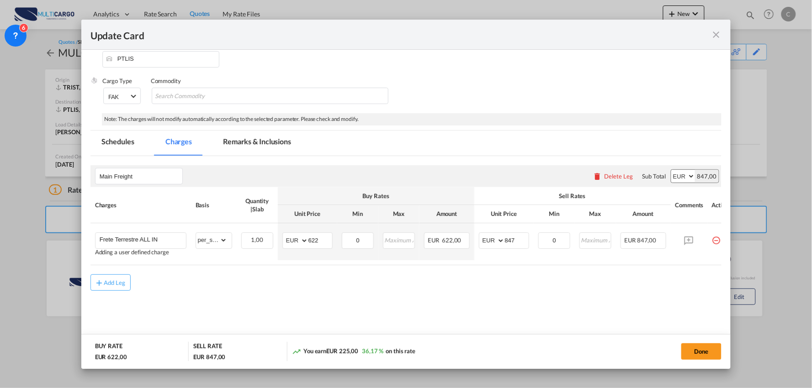
click at [390, 291] on div "Add Leg" at bounding box center [406, 283] width 632 height 16
click at [703, 353] on button "Done" at bounding box center [701, 352] width 40 height 16
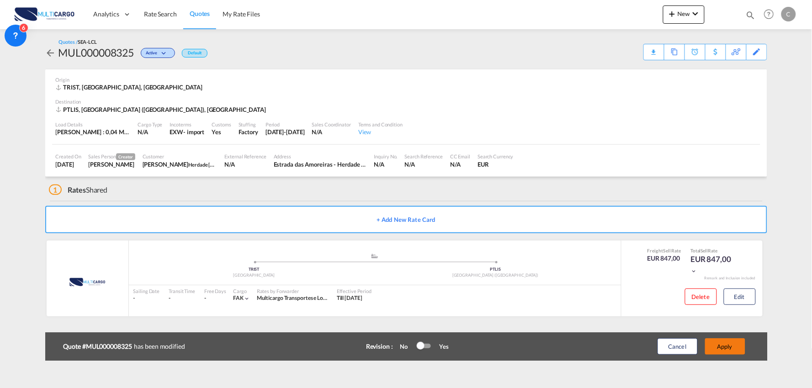
click at [731, 348] on button "Apply" at bounding box center [725, 347] width 40 height 16
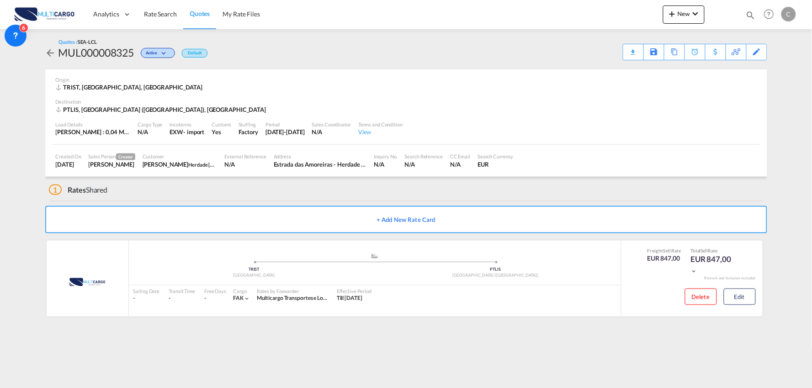
click at [399, 55] on div "Quotes / SEA-LCL MUL000008325 Active Default Download Quote Save As Template Co…" at bounding box center [406, 49] width 722 height 22
